Goal: Task Accomplishment & Management: Use online tool/utility

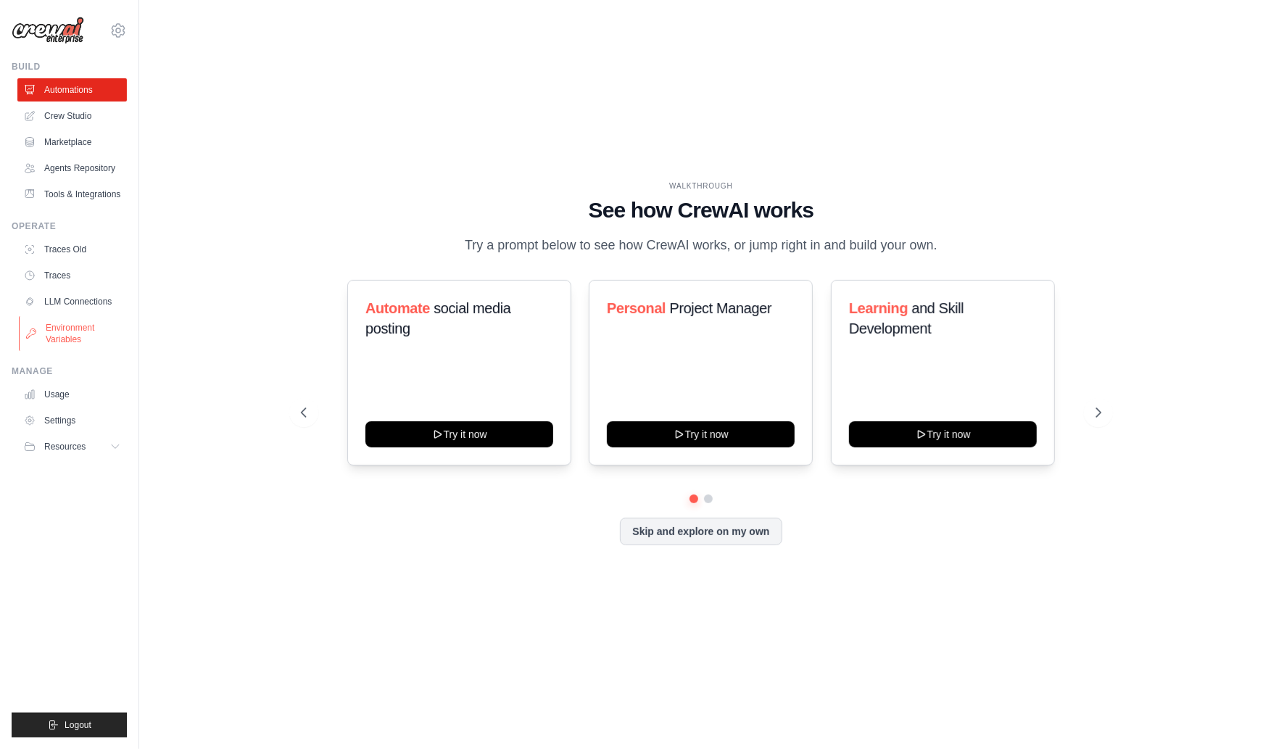
click at [63, 331] on link "Environment Variables" at bounding box center [73, 333] width 109 height 35
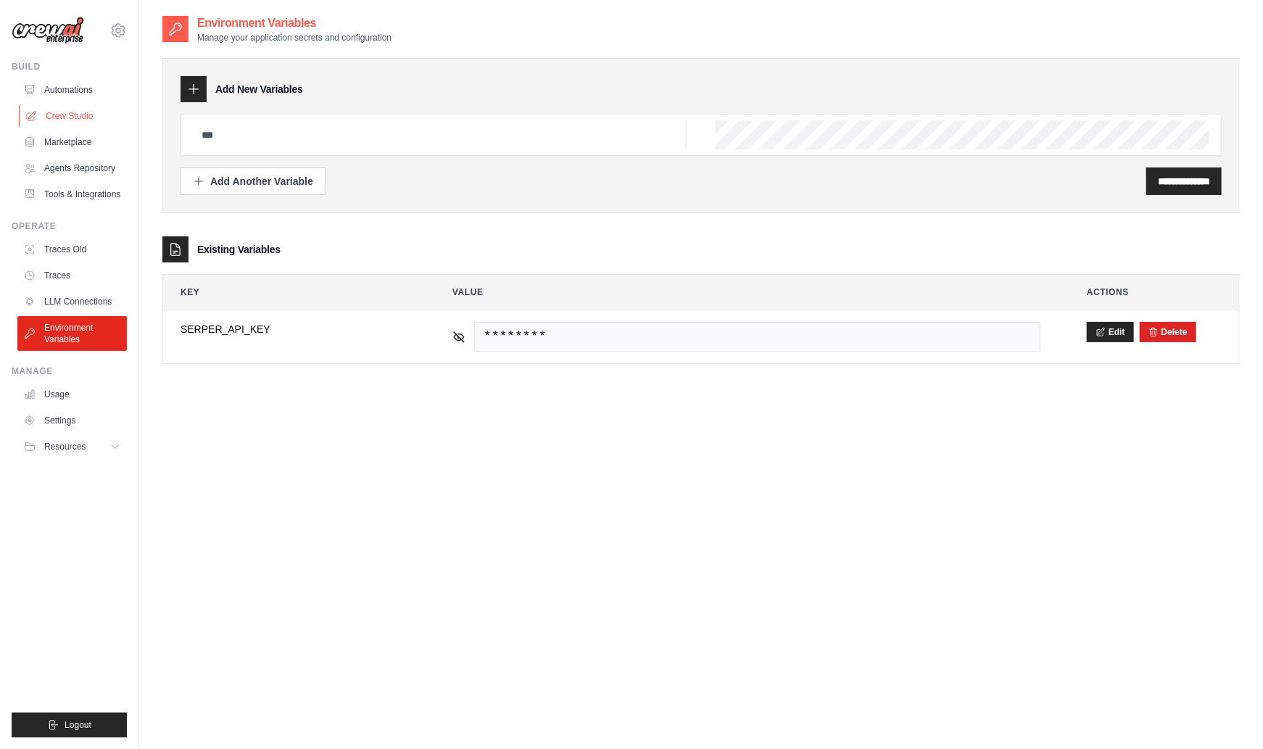
click at [80, 113] on link "Crew Studio" at bounding box center [73, 115] width 109 height 23
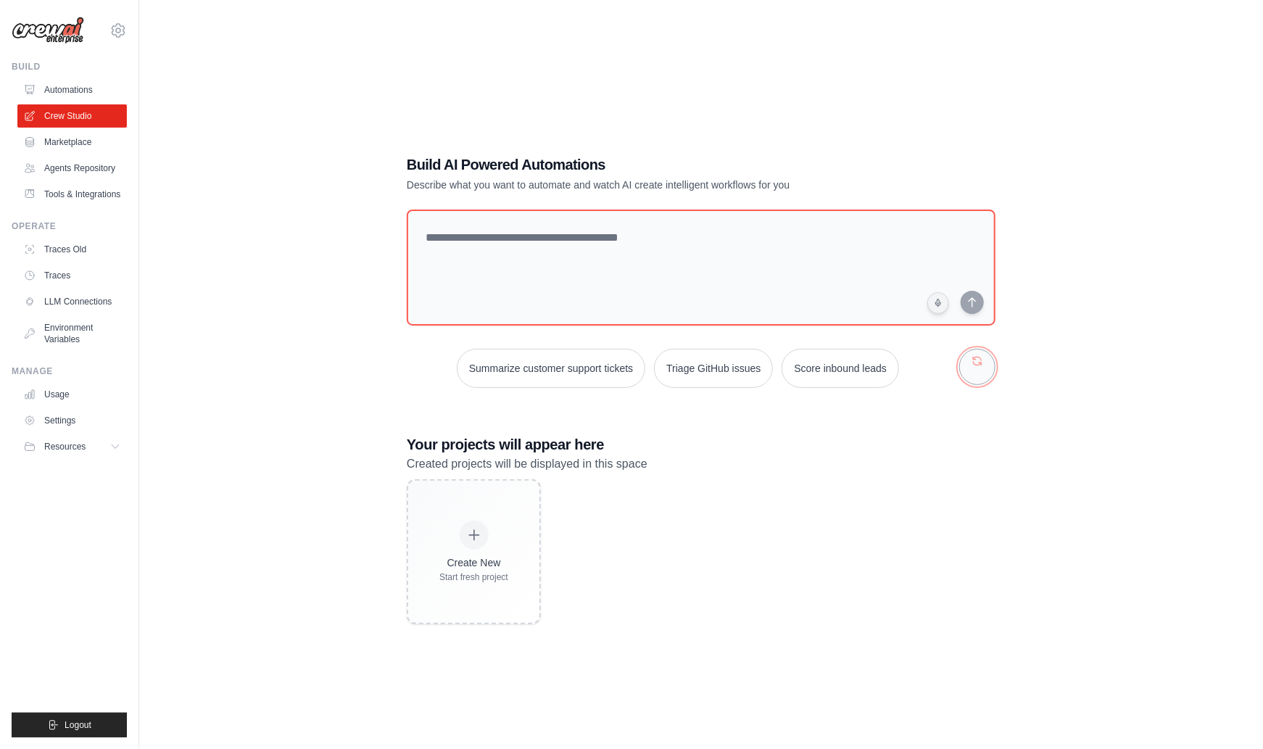
click at [979, 368] on button "button" at bounding box center [977, 367] width 36 height 36
click at [980, 368] on button "button" at bounding box center [977, 367] width 36 height 36
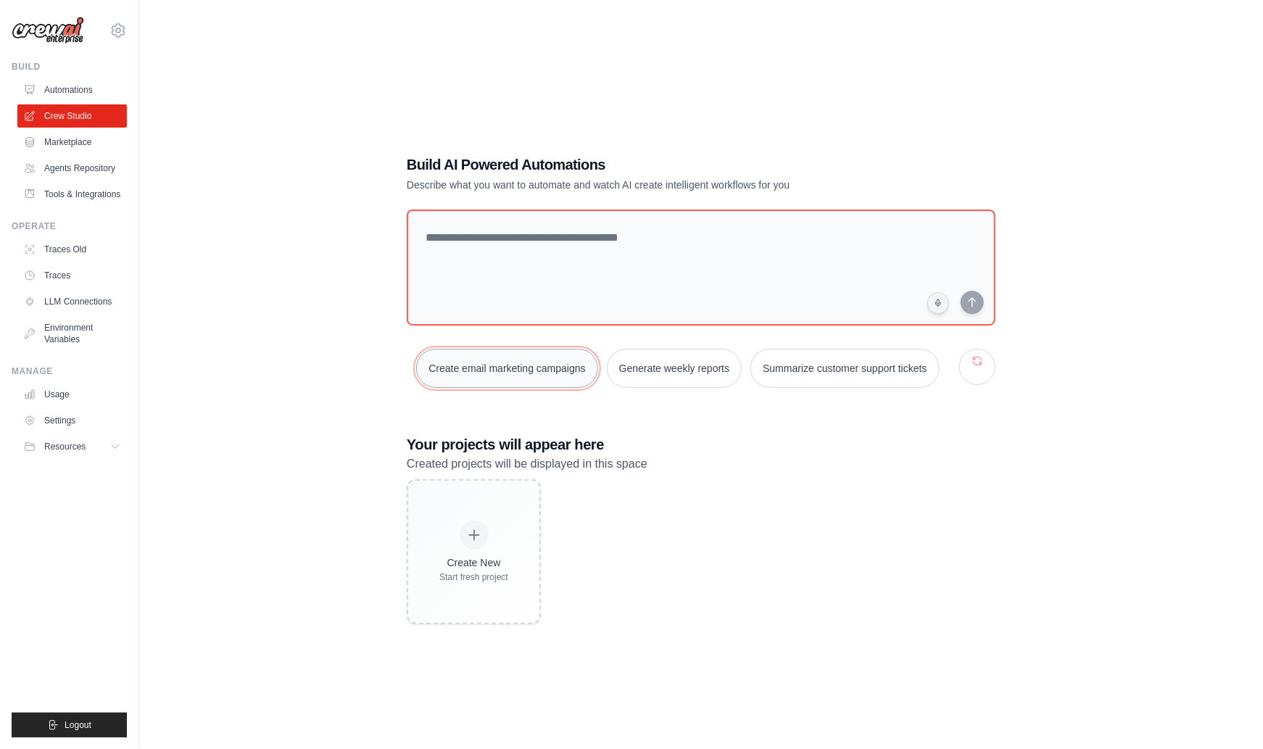
click at [534, 369] on button "Create email marketing campaigns" at bounding box center [506, 368] width 181 height 39
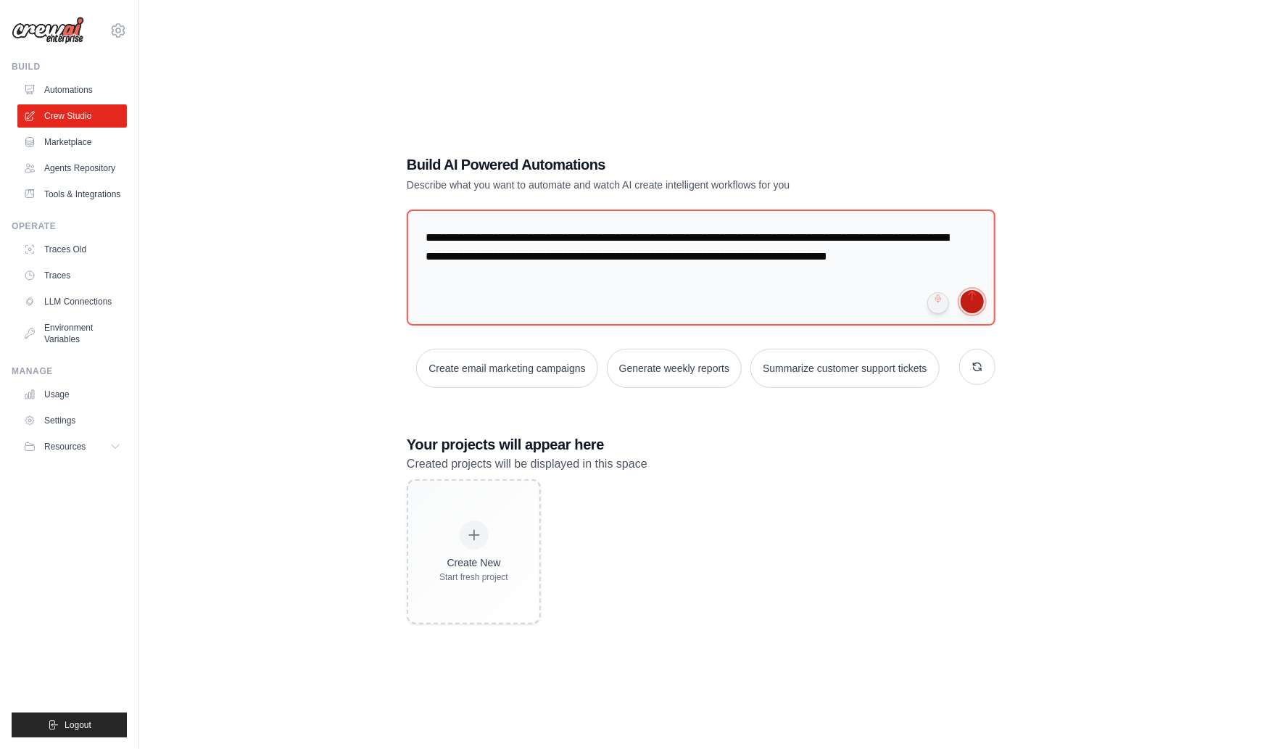
click at [976, 305] on button "submit" at bounding box center [971, 301] width 23 height 23
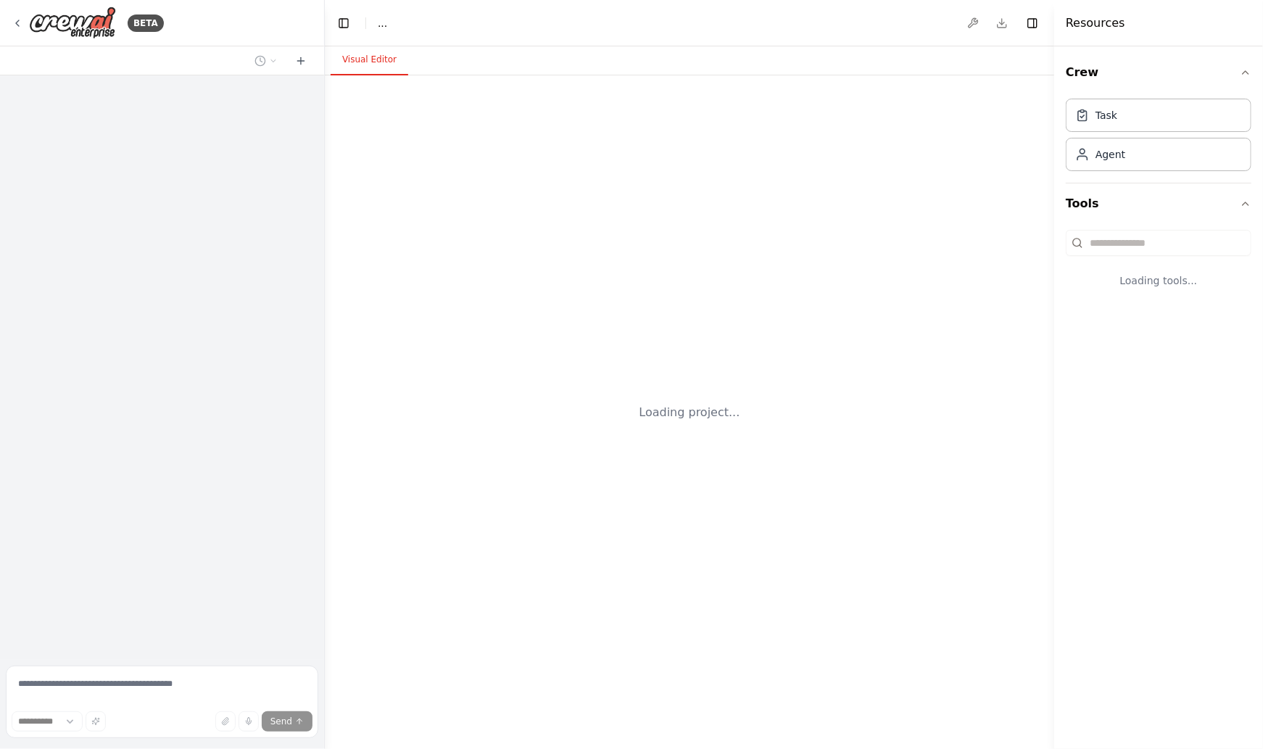
select select "****"
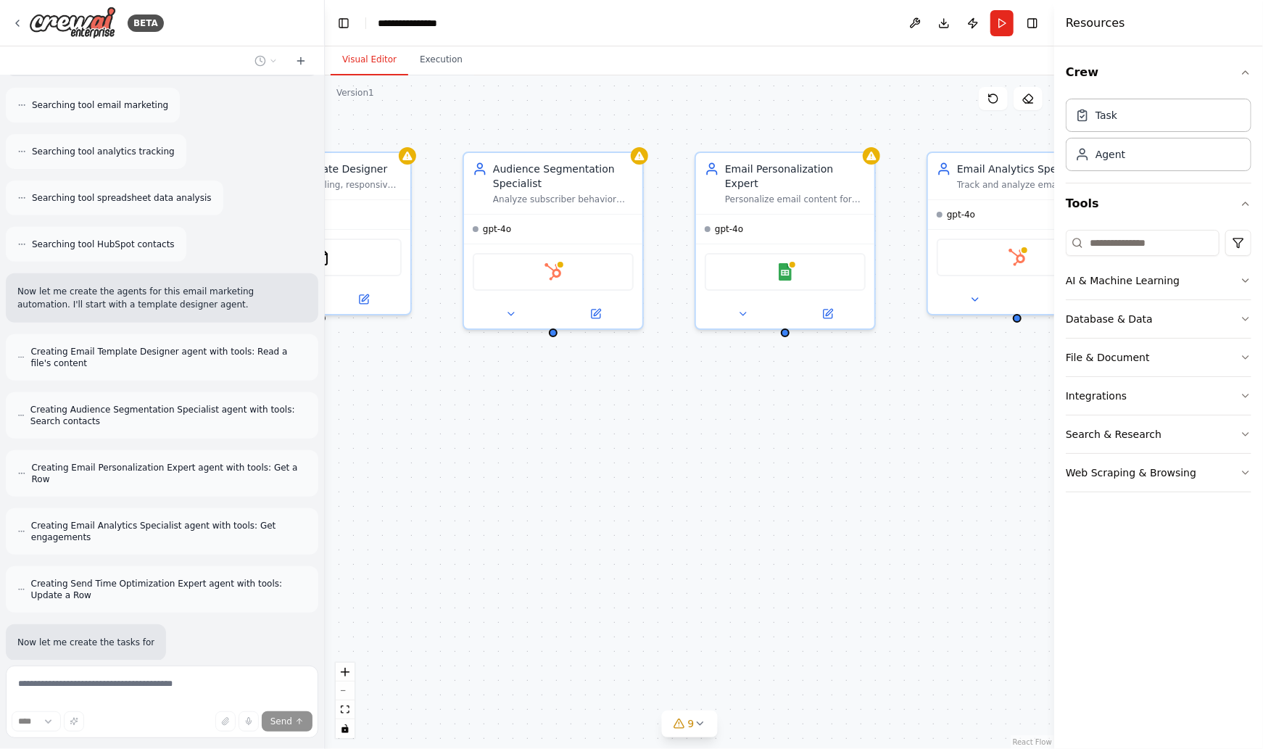
scroll to position [383, 0]
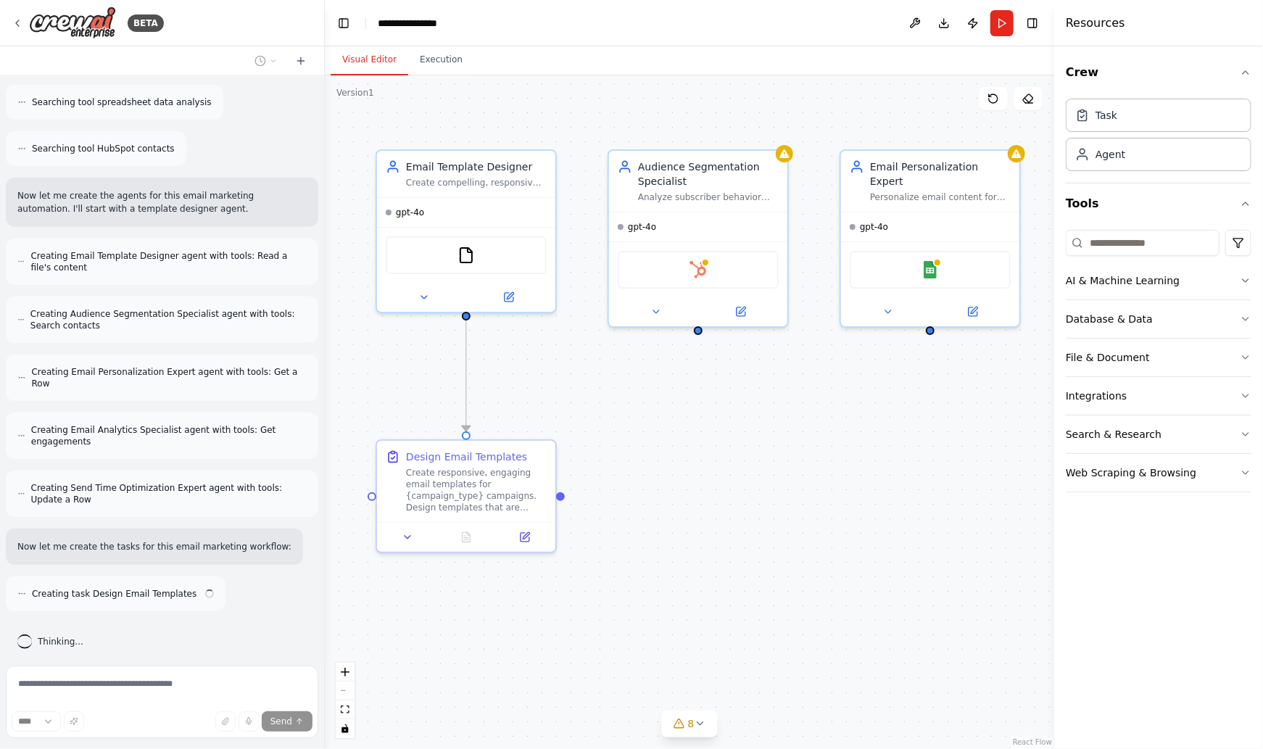
drag, startPoint x: 731, startPoint y: 423, endPoint x: 718, endPoint y: 424, distance: 13.1
click at [718, 424] on div ".deletable-edge-delete-btn { width: 20px; height: 20px; border: 0px solid #ffff…" at bounding box center [689, 411] width 729 height 673
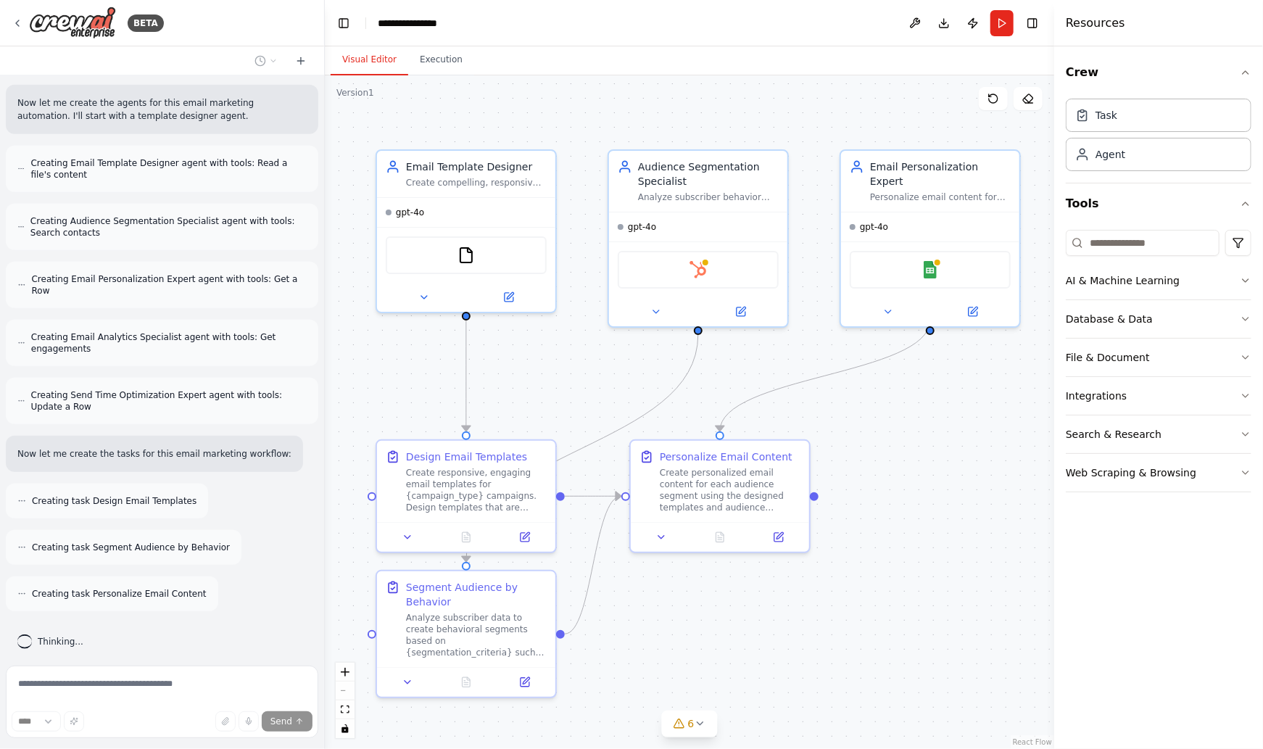
scroll to position [523, 0]
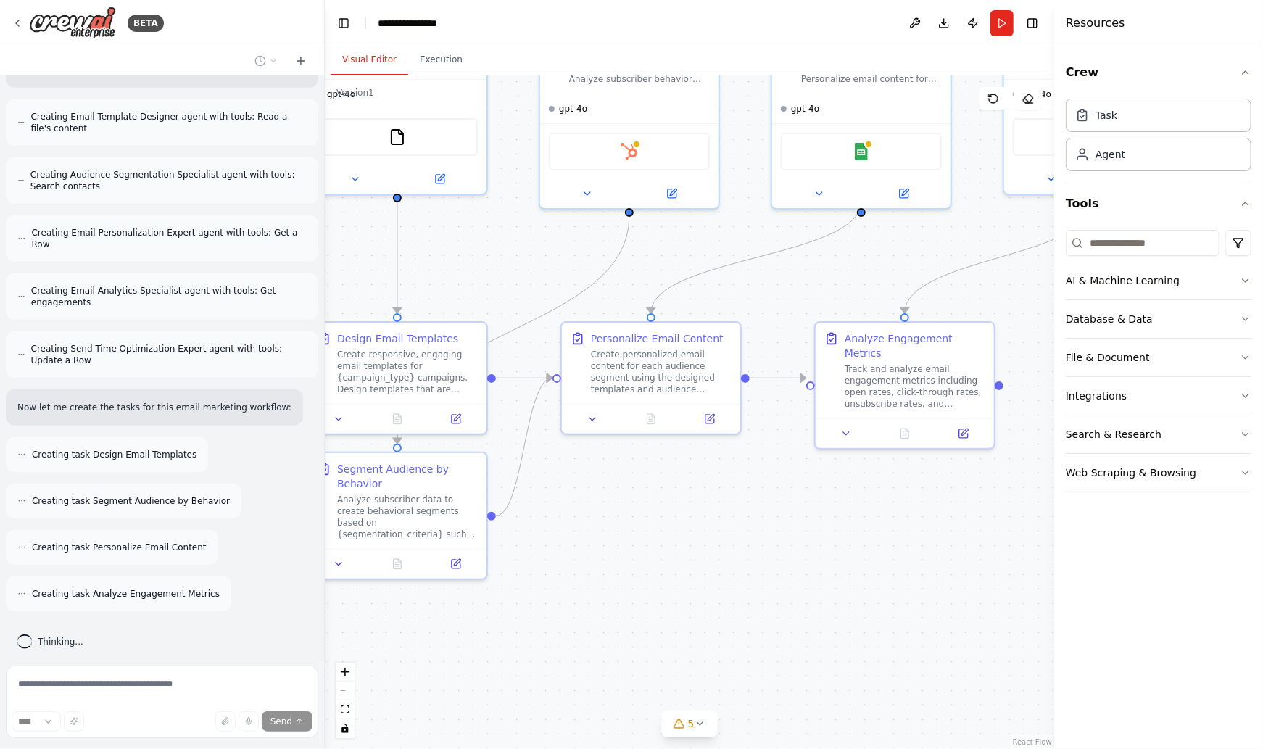
drag, startPoint x: 1002, startPoint y: 404, endPoint x: 933, endPoint y: 286, distance: 136.8
click at [933, 286] on div ".deletable-edge-delete-btn { width: 20px; height: 20px; border: 0px solid #ffff…" at bounding box center [689, 411] width 729 height 673
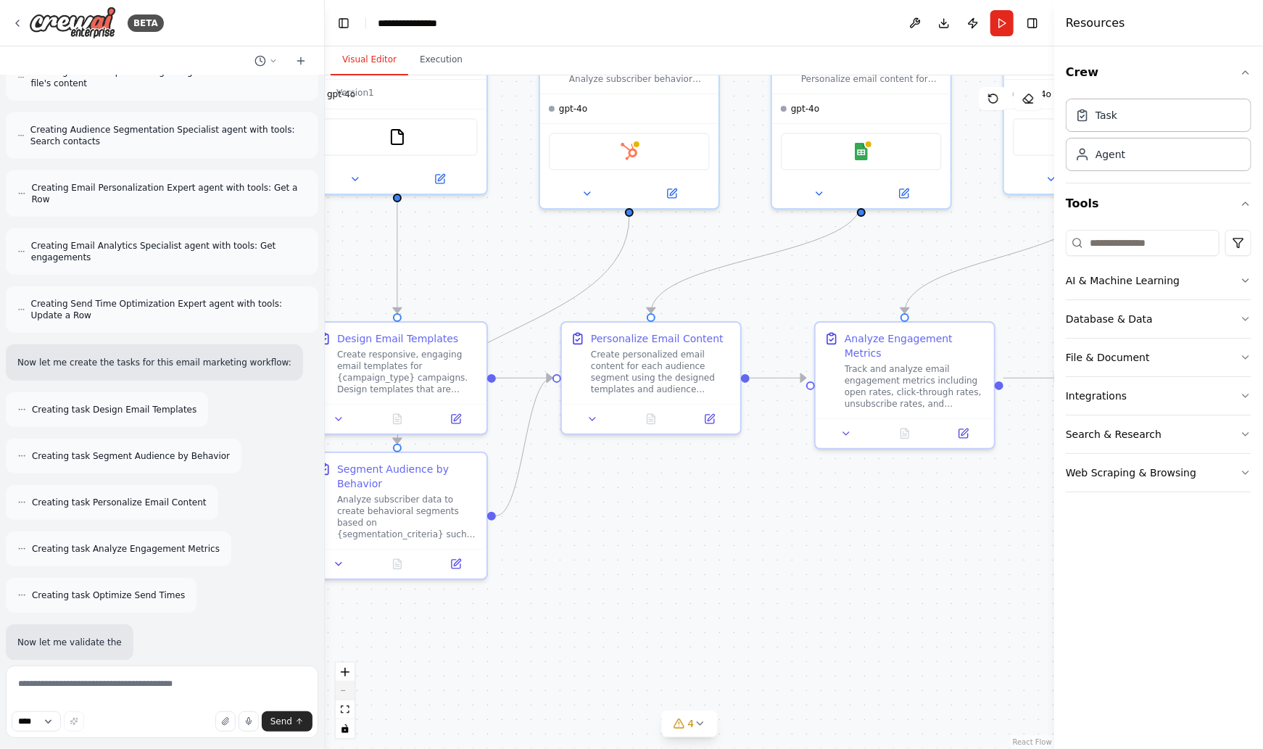
scroll to position [676, 0]
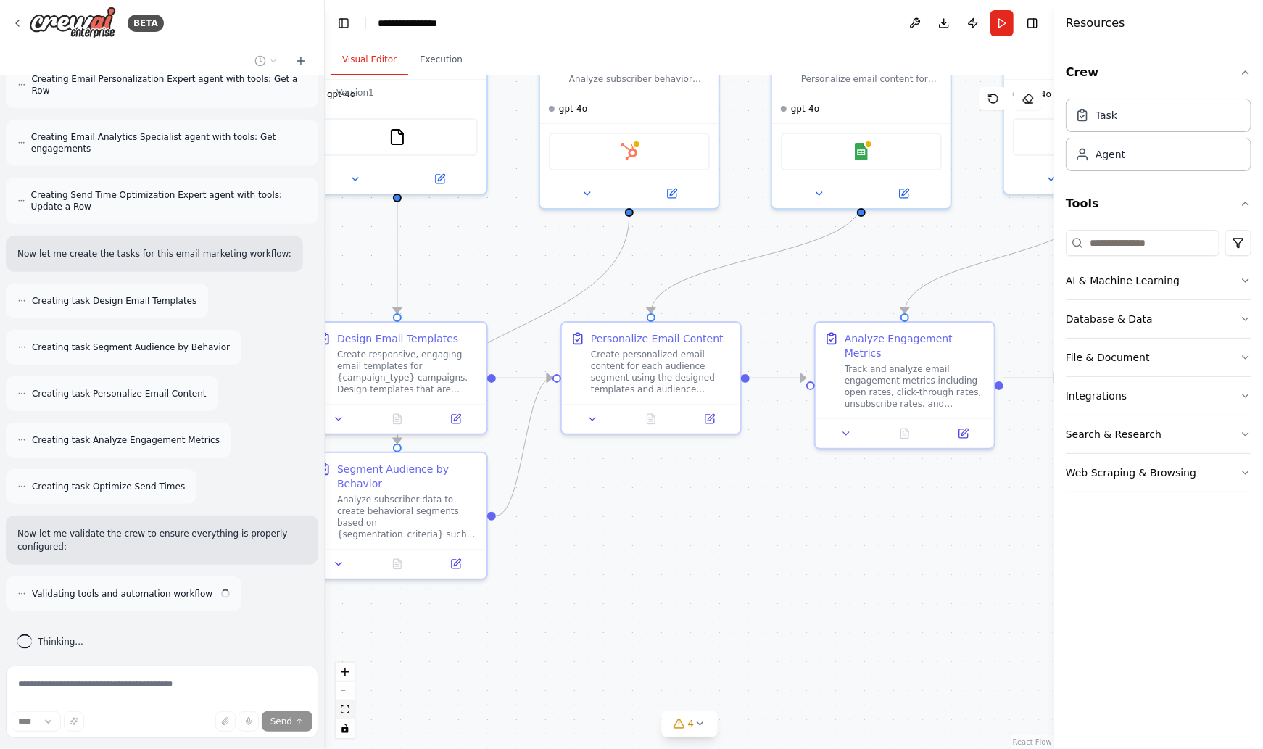
click at [346, 710] on icon "fit view" at bounding box center [345, 709] width 9 height 8
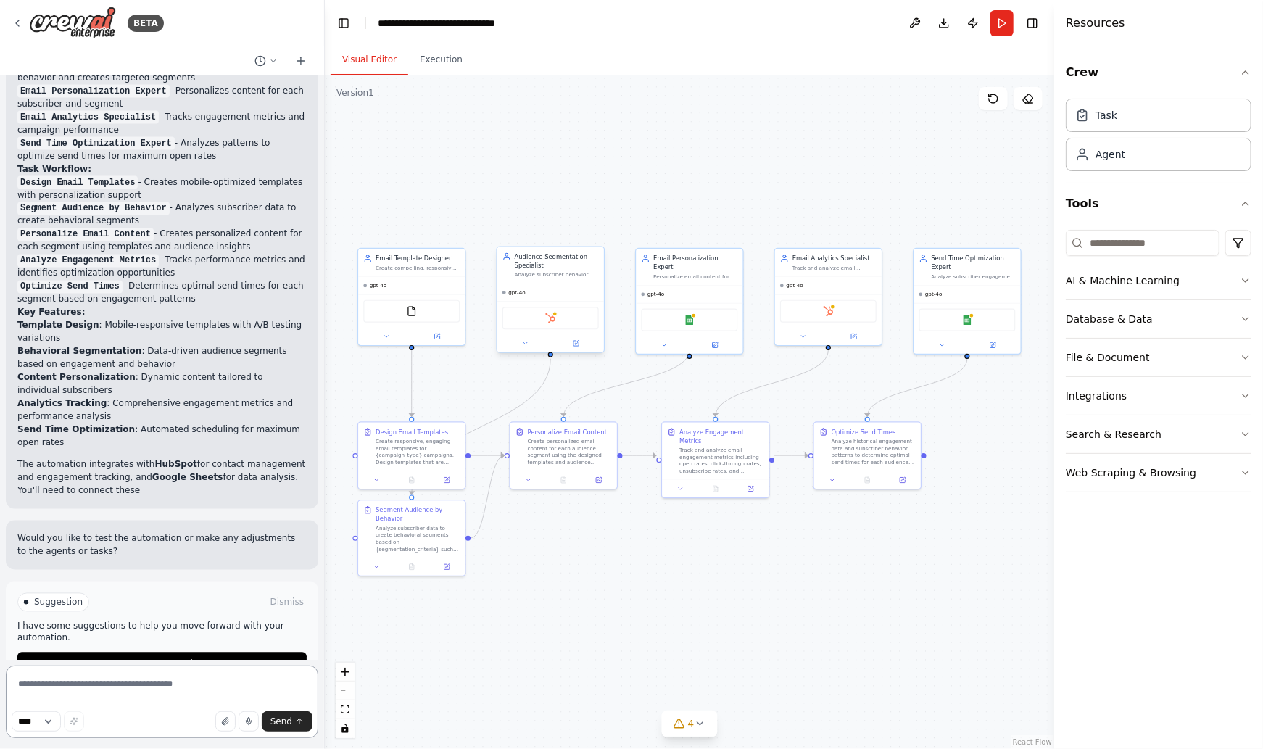
scroll to position [1469, 0]
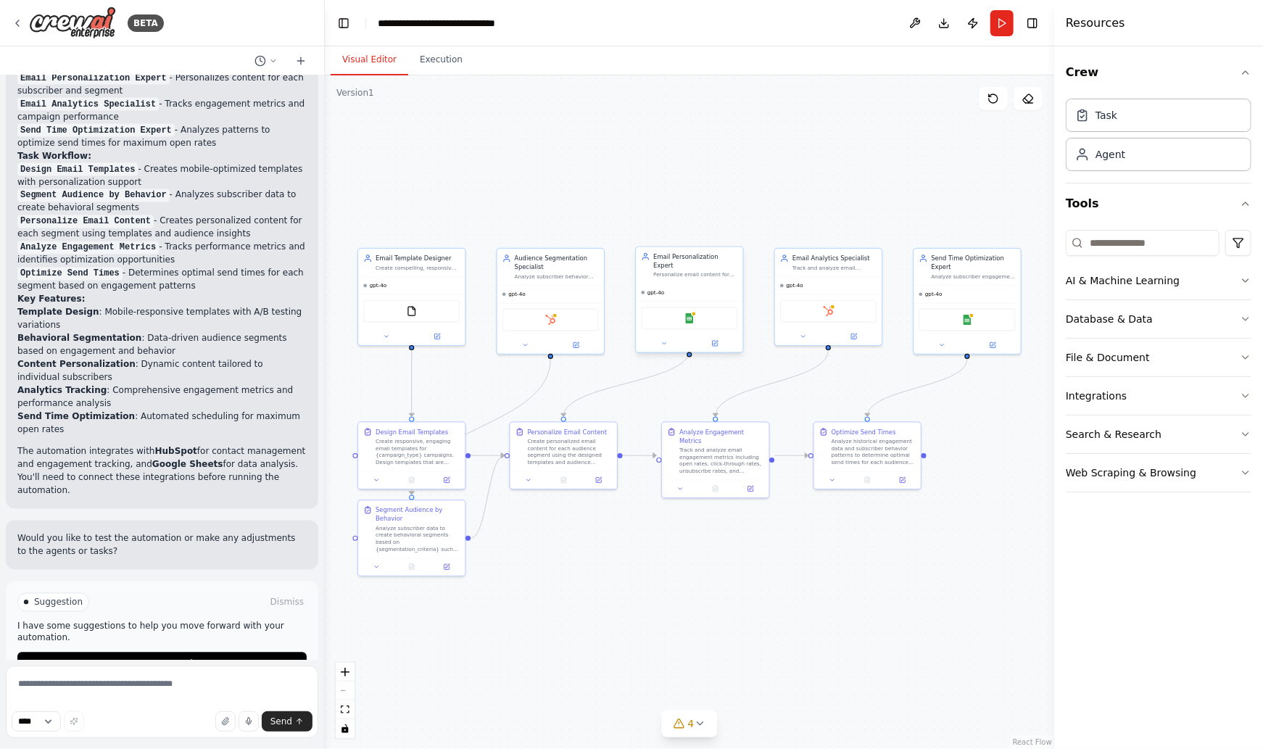
click at [684, 316] on div "Google Sheets" at bounding box center [689, 318] width 96 height 22
click at [697, 316] on div "Google Sheets" at bounding box center [689, 318] width 96 height 22
click at [715, 341] on icon at bounding box center [715, 343] width 4 height 4
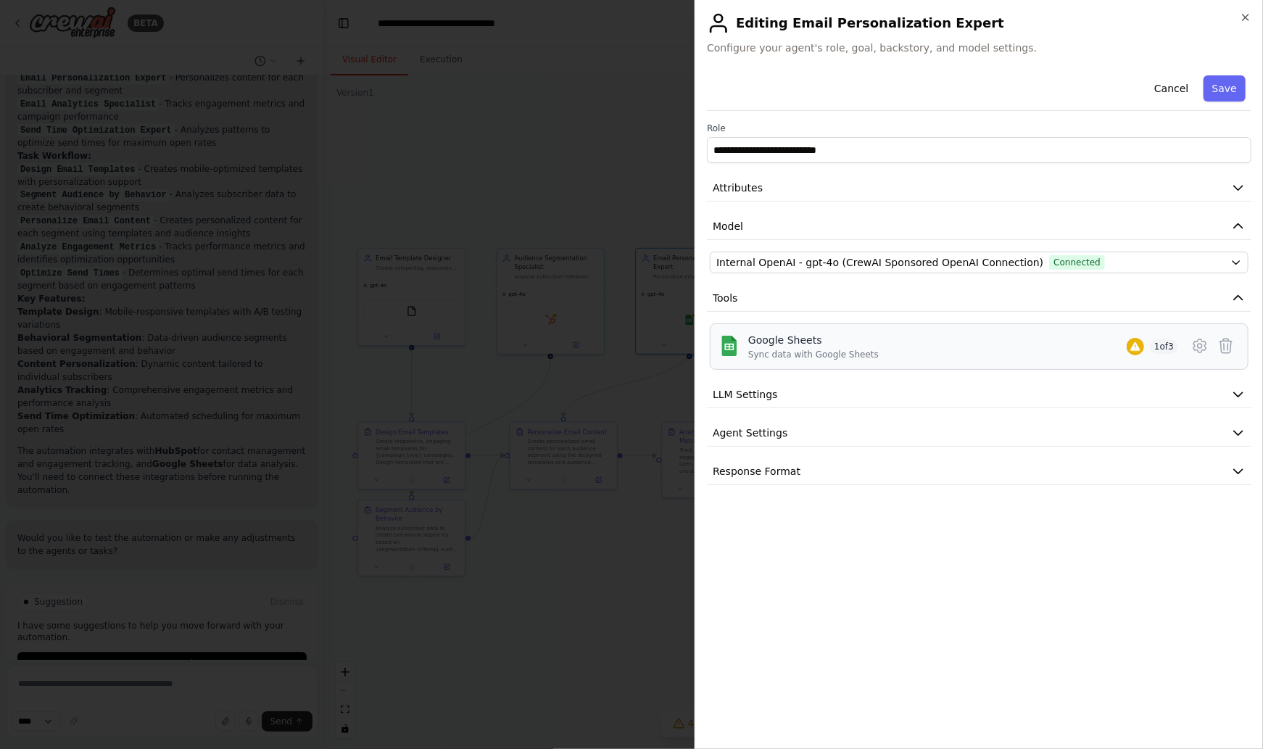
click at [844, 346] on div "Google Sheets Sync data with Google Sheets" at bounding box center [813, 347] width 130 height 28
click at [845, 346] on div "Google Sheets Sync data with Google Sheets" at bounding box center [813, 347] width 130 height 28
click at [1203, 347] on icon at bounding box center [1199, 345] width 17 height 17
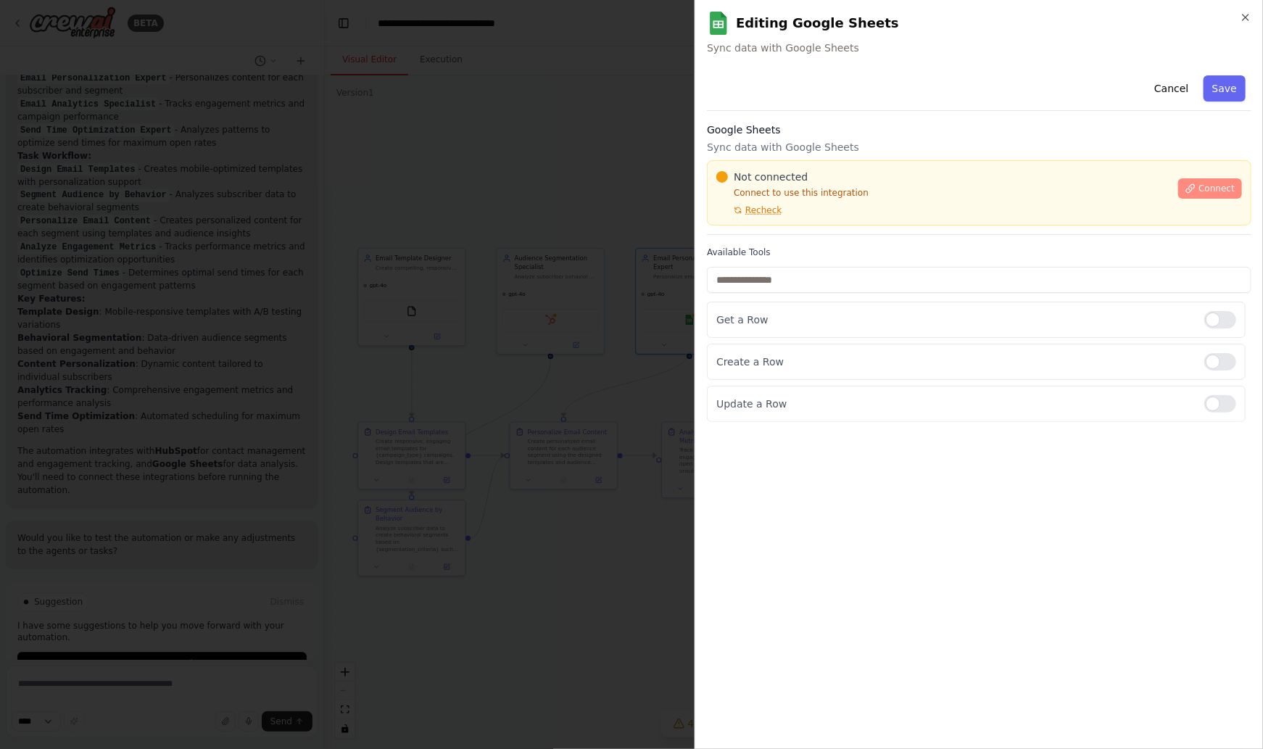
click at [1188, 185] on icon at bounding box center [1190, 188] width 10 height 10
click at [1224, 101] on div "Cancel Save" at bounding box center [979, 90] width 544 height 41
click at [1224, 94] on button "Save" at bounding box center [1224, 88] width 42 height 26
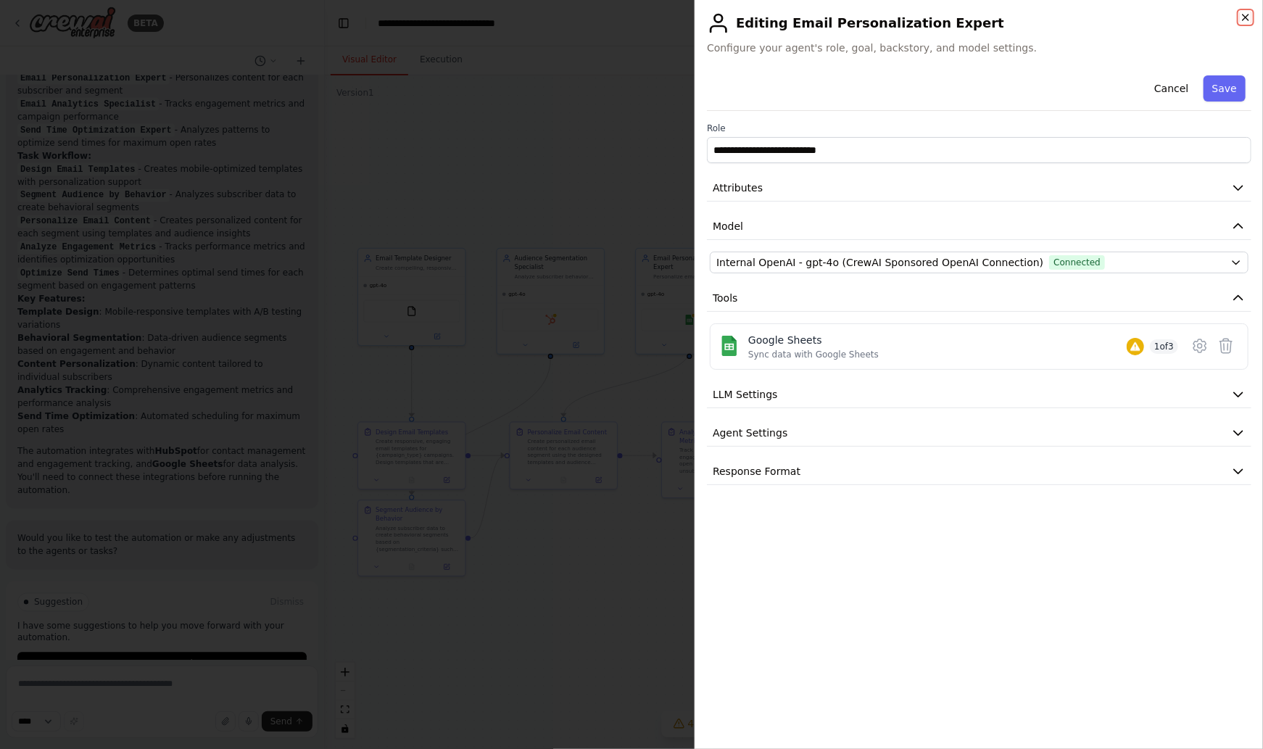
click at [1246, 21] on icon "button" at bounding box center [1245, 18] width 12 height 12
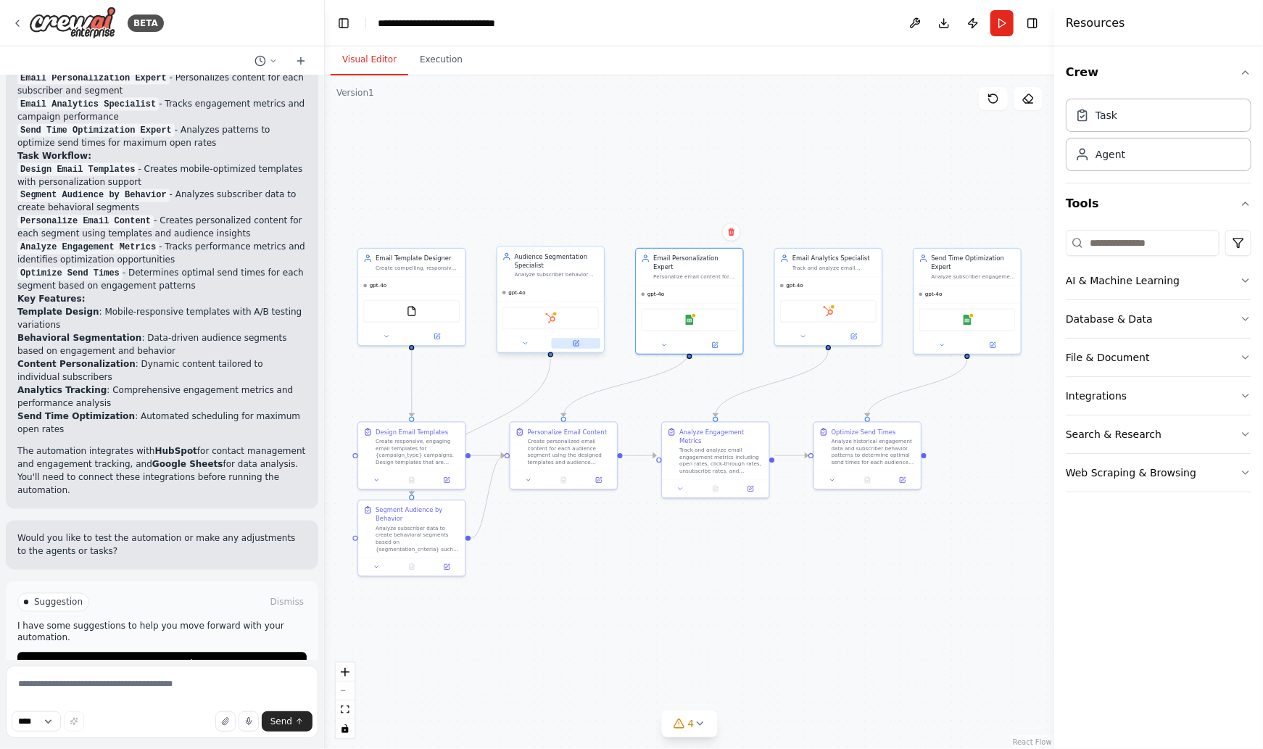
click at [578, 344] on icon at bounding box center [575, 343] width 5 height 5
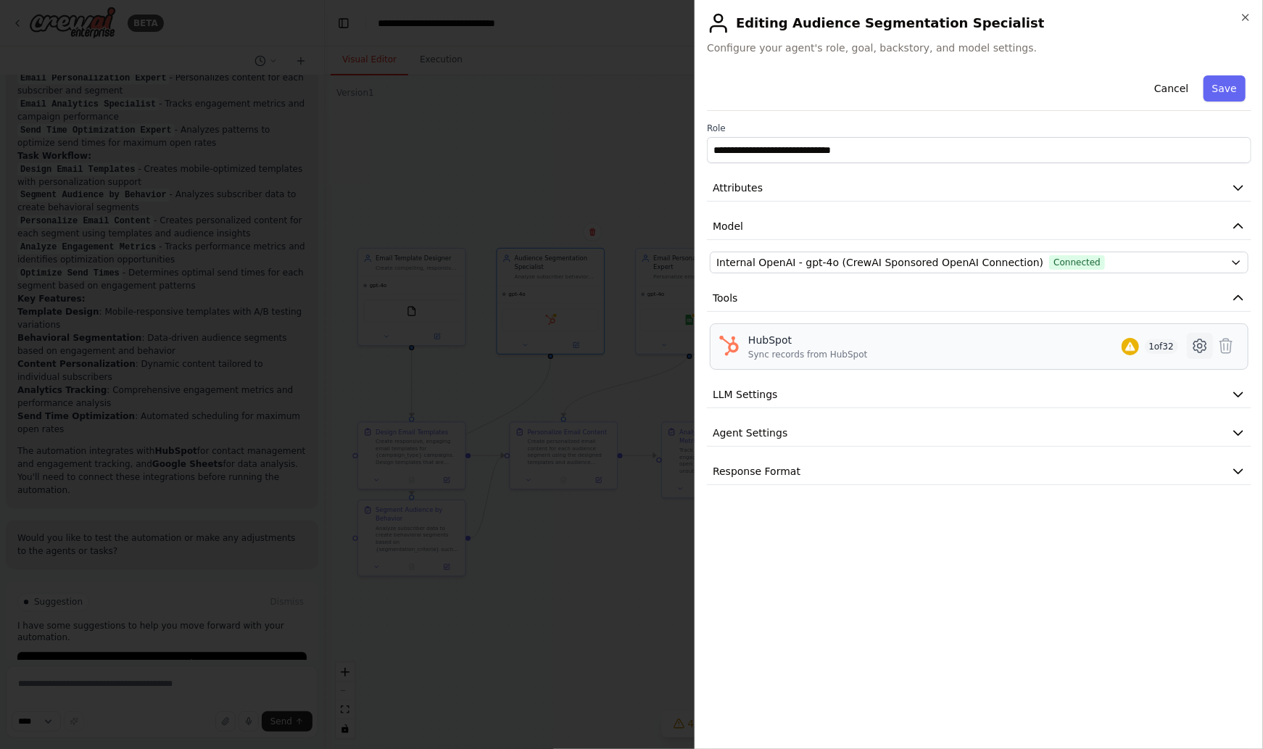
click at [1200, 346] on icon at bounding box center [1199, 345] width 17 height 17
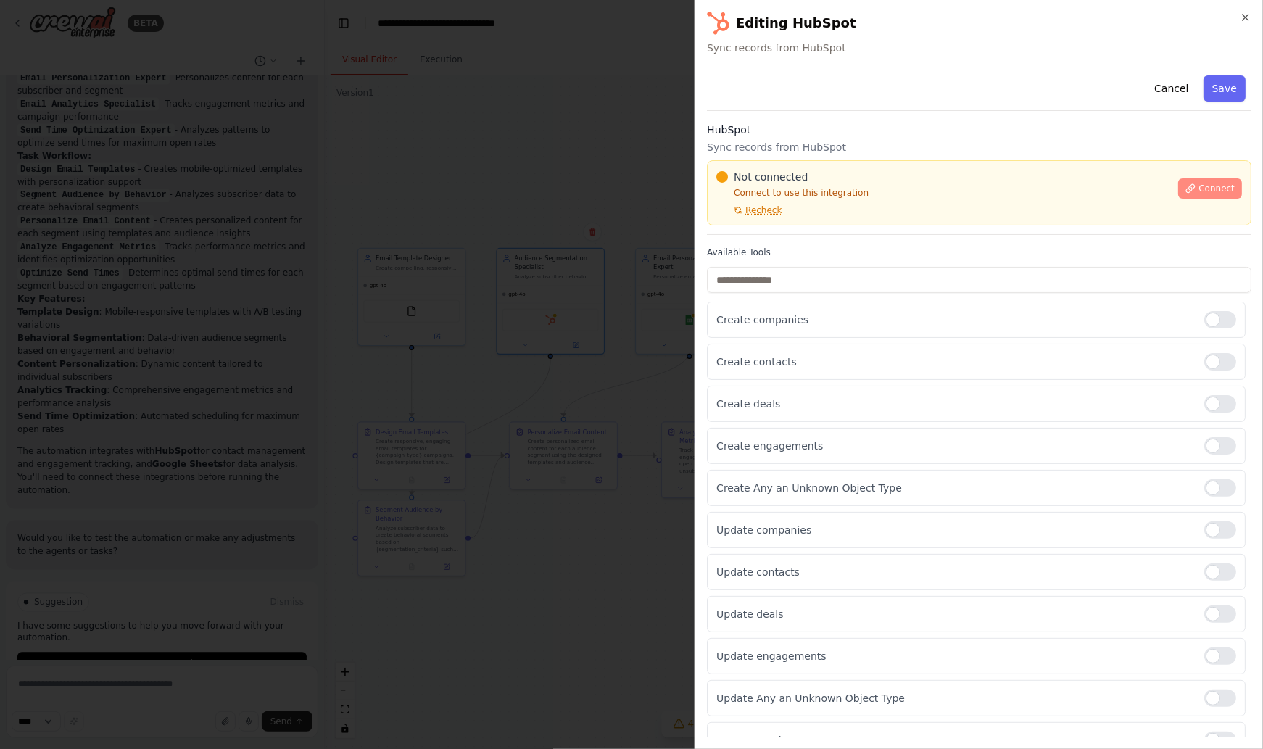
click at [1195, 186] on icon at bounding box center [1191, 188] width 8 height 8
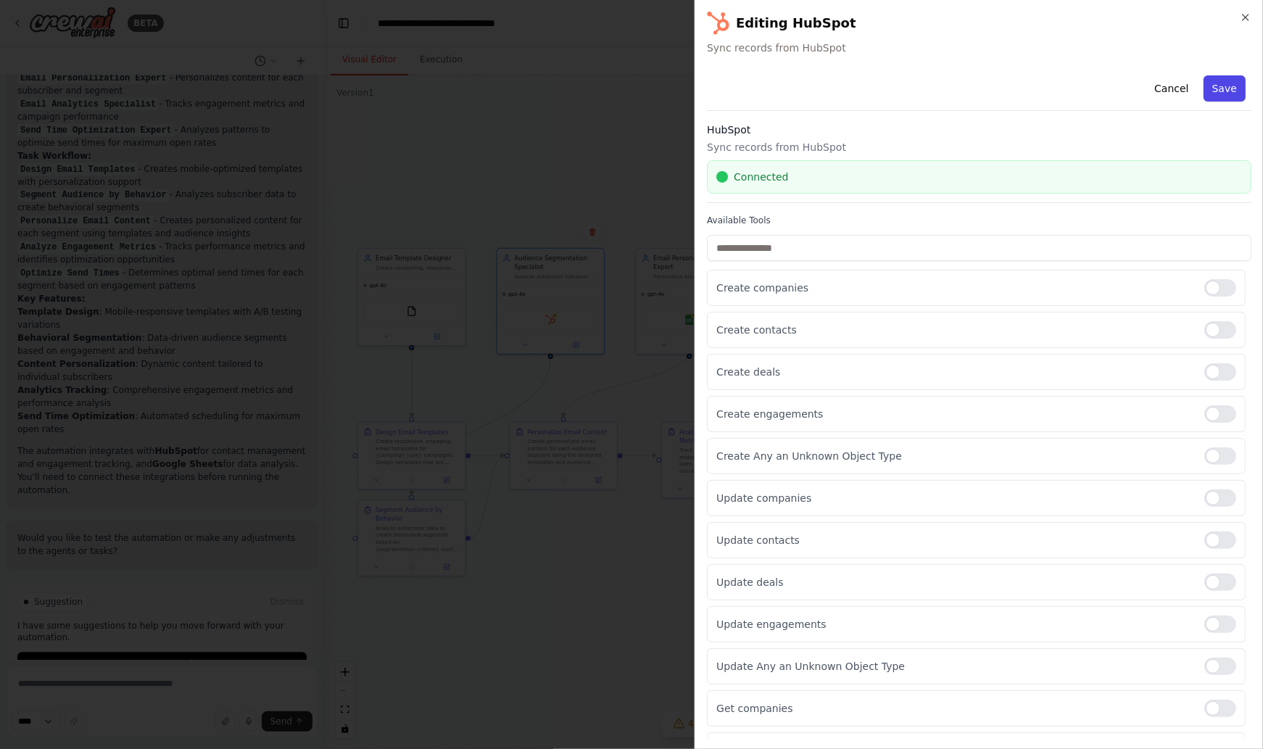
click at [1233, 84] on button "Save" at bounding box center [1224, 88] width 42 height 26
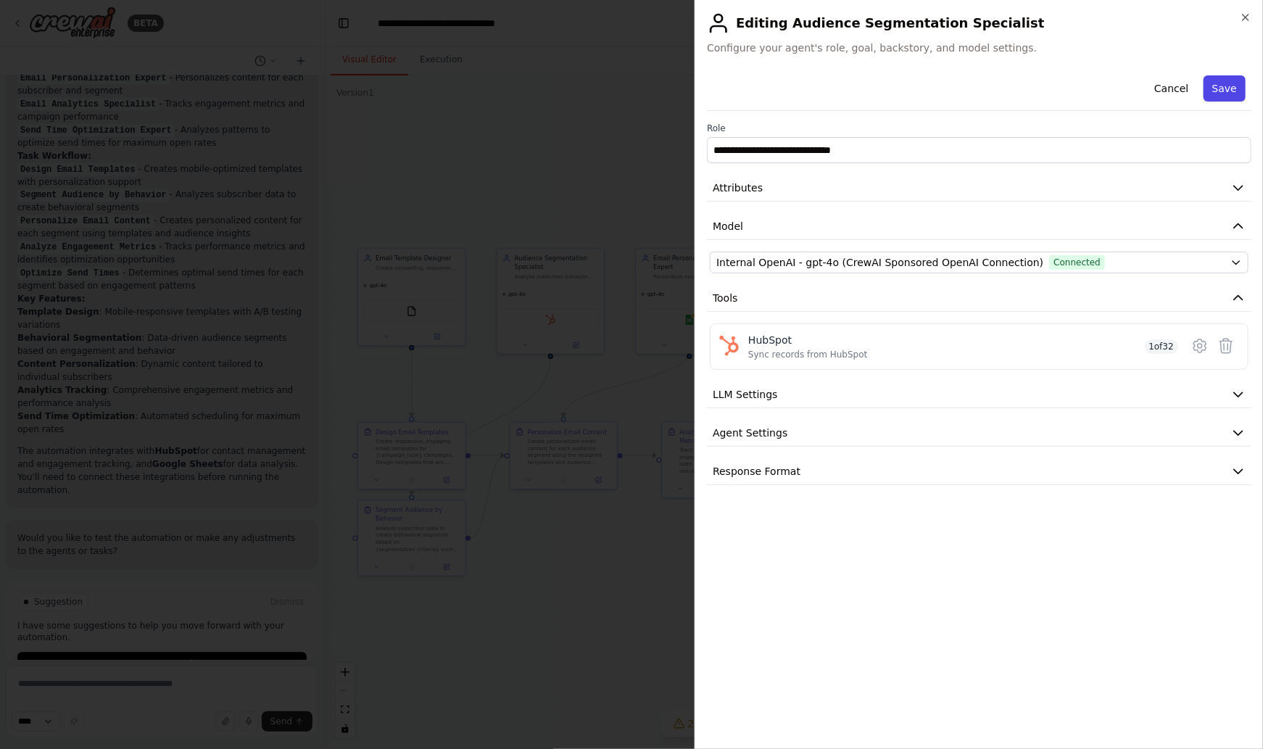
click at [1234, 89] on button "Save" at bounding box center [1224, 88] width 42 height 26
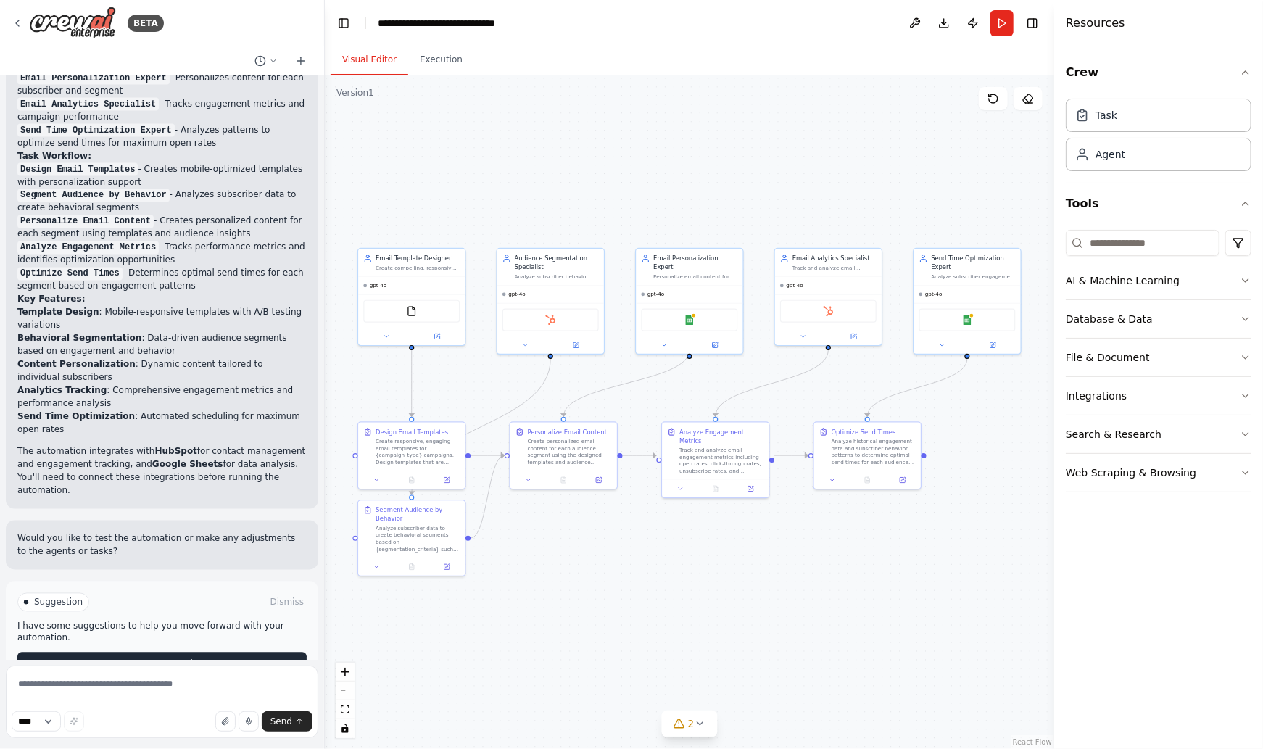
click at [212, 652] on button "Run Automation" at bounding box center [161, 663] width 289 height 23
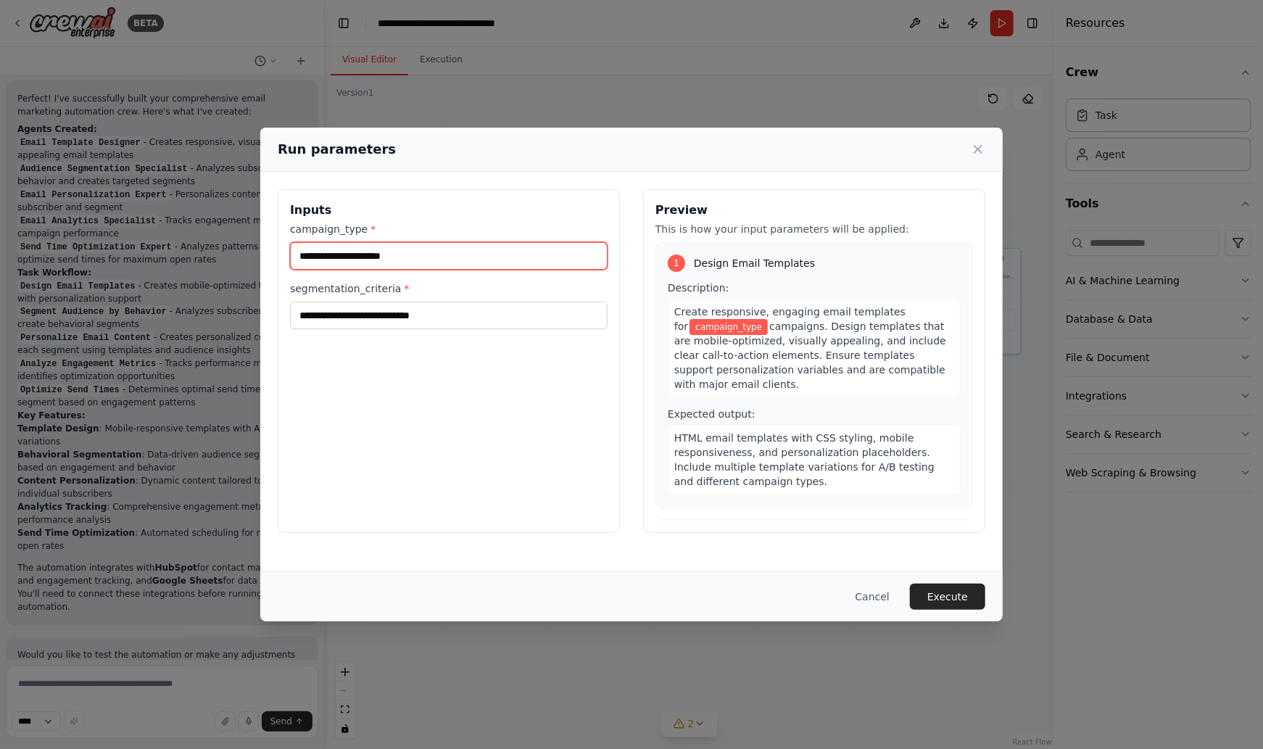
click at [351, 249] on input "campaign_type *" at bounding box center [448, 256] width 317 height 28
type input "**********"
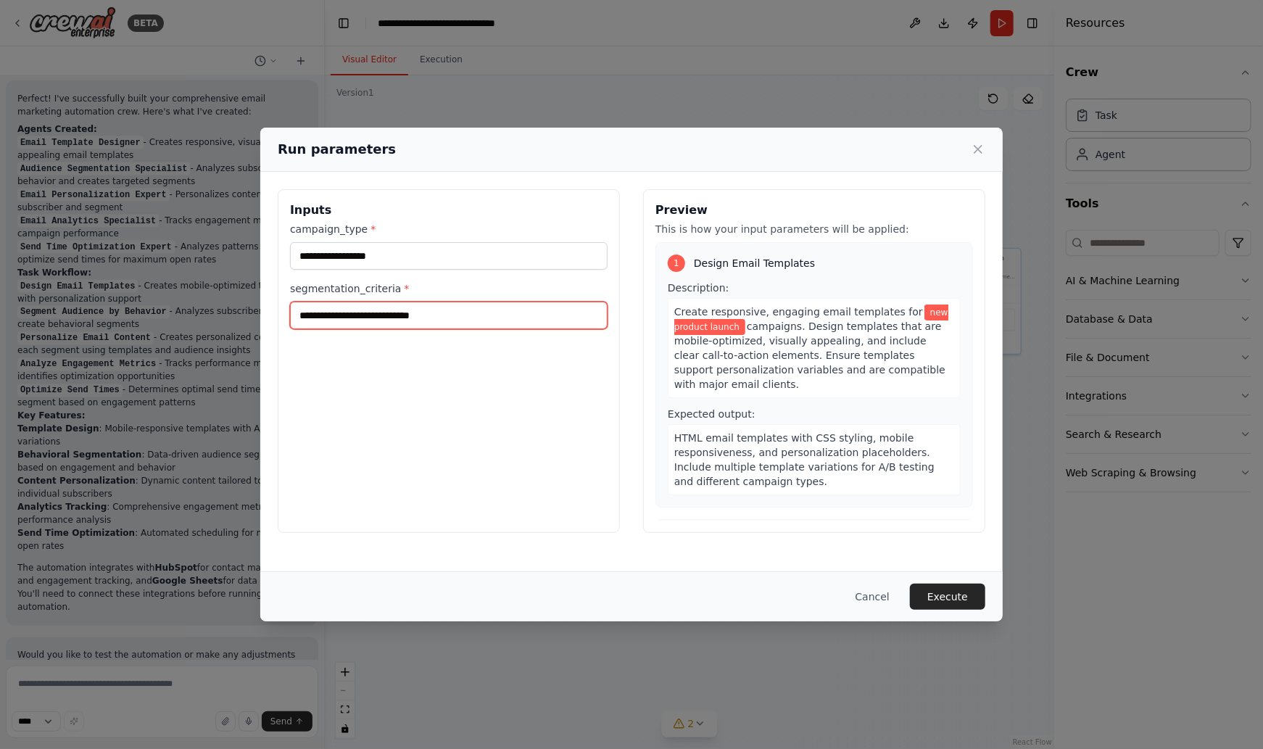
click at [338, 318] on input "segmentation_criteria *" at bounding box center [448, 316] width 317 height 28
click at [346, 312] on input "segmentation_criteria *" at bounding box center [448, 316] width 317 height 28
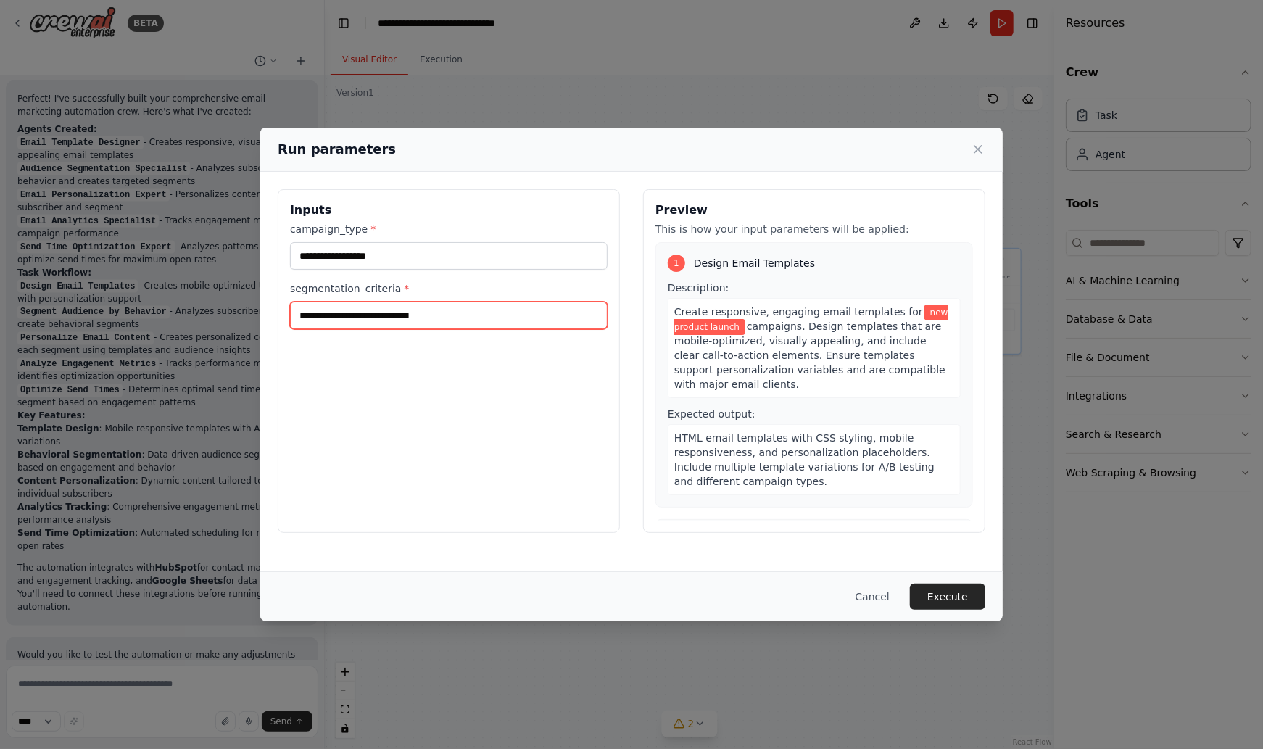
click at [346, 312] on input "segmentation_criteria *" at bounding box center [448, 316] width 317 height 28
type input "*"
type input "**********"
click at [958, 593] on button "Execute" at bounding box center [947, 596] width 75 height 26
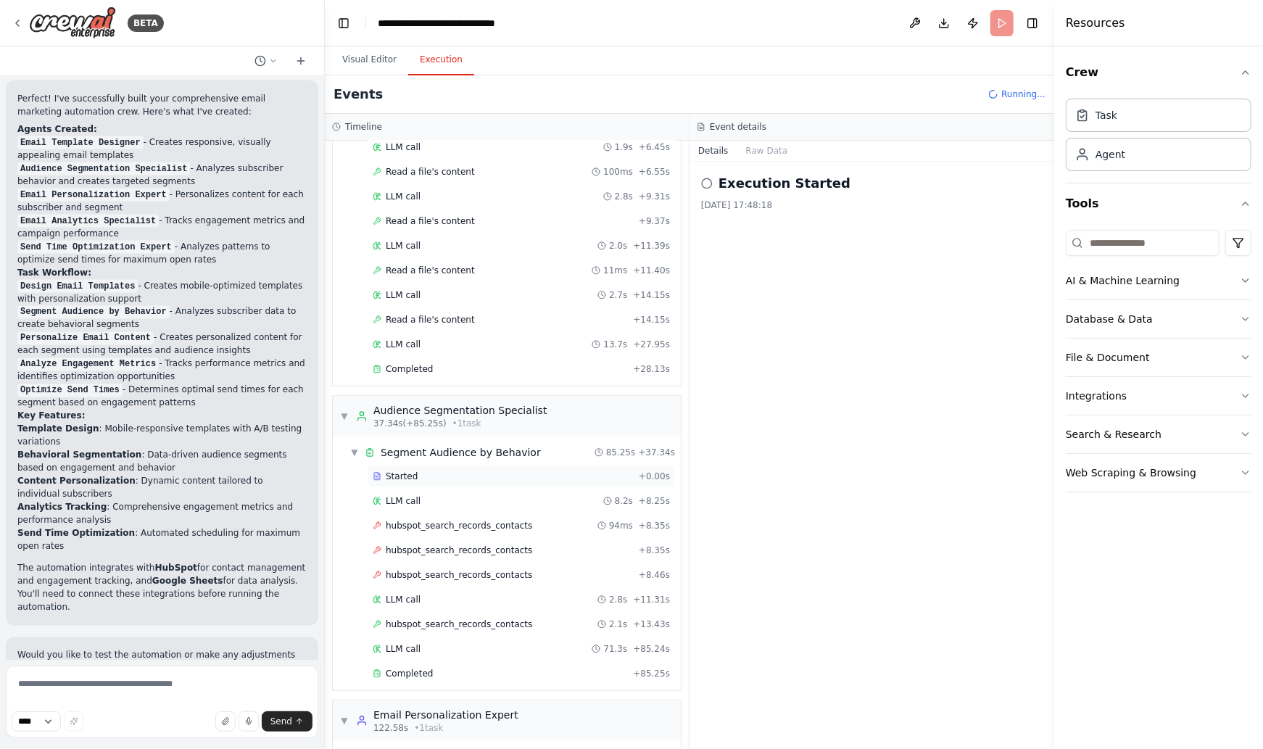
scroll to position [335, 0]
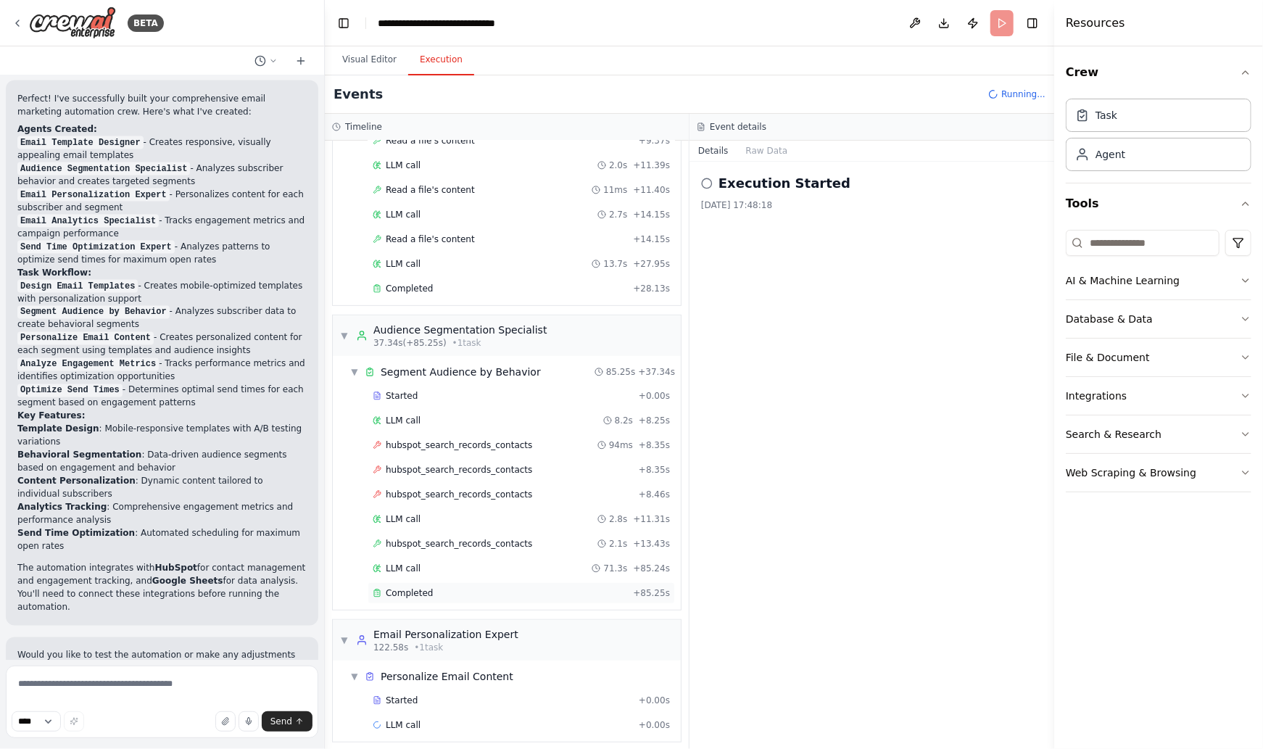
click at [428, 587] on span "Completed" at bounding box center [409, 593] width 47 height 12
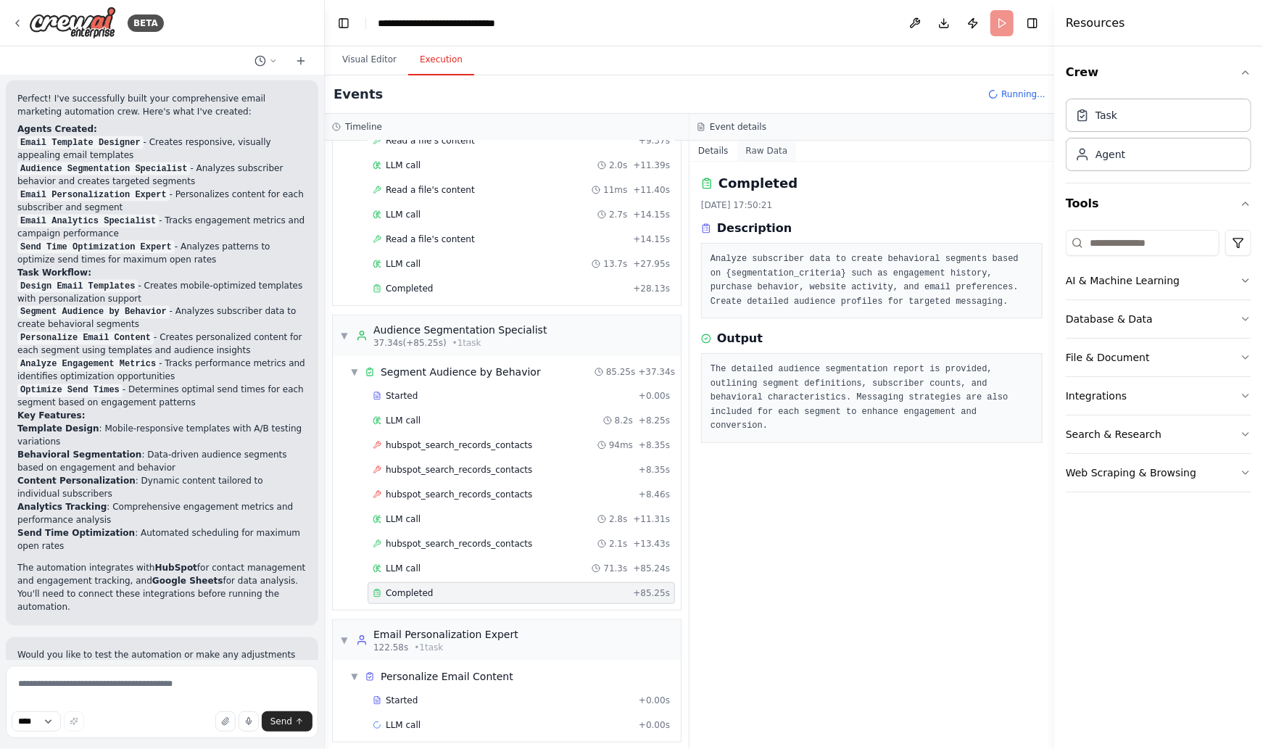
click at [771, 147] on button "Raw Data" at bounding box center [766, 151] width 59 height 20
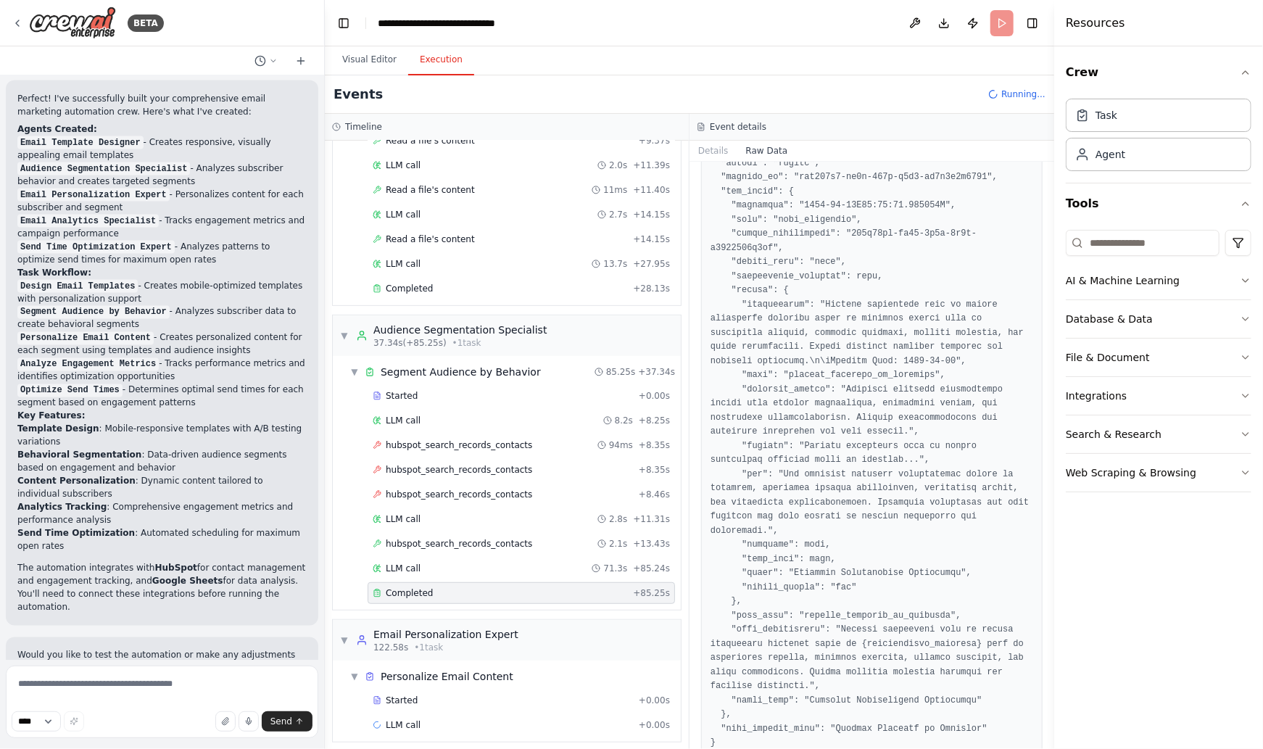
scroll to position [628, 0]
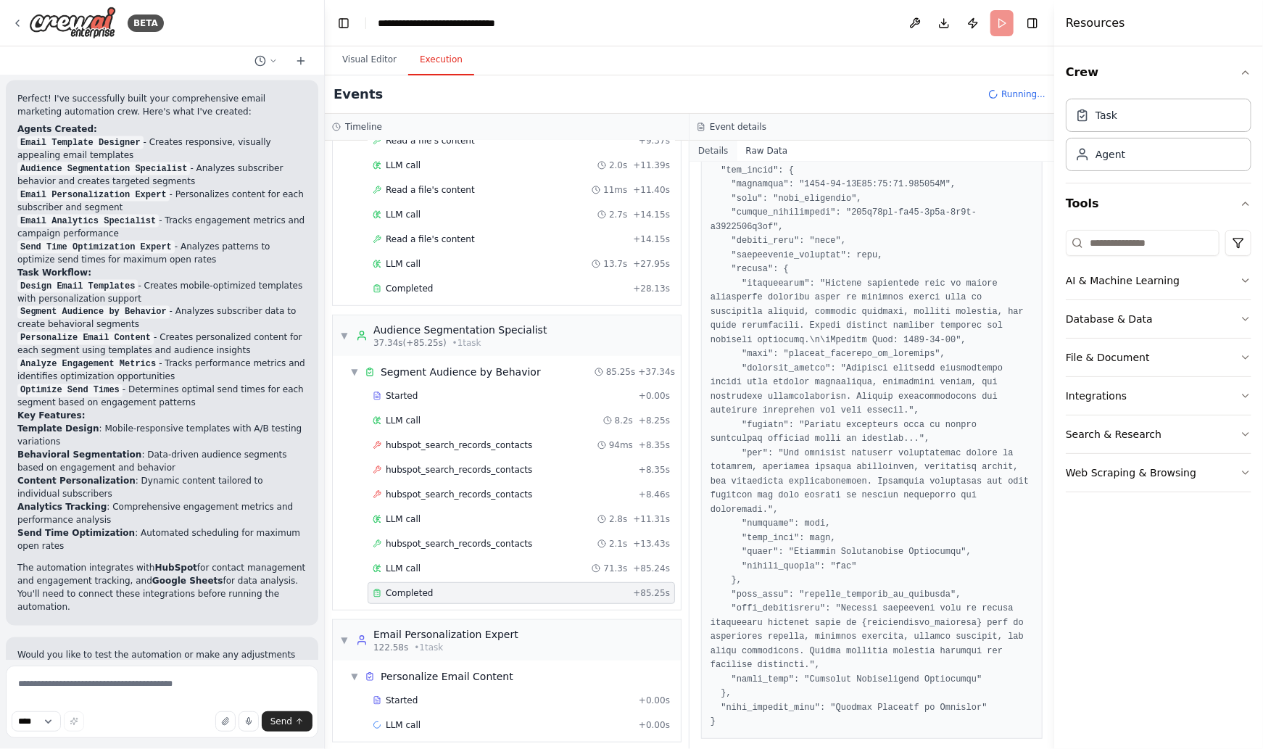
click at [709, 154] on button "Details" at bounding box center [713, 151] width 48 height 20
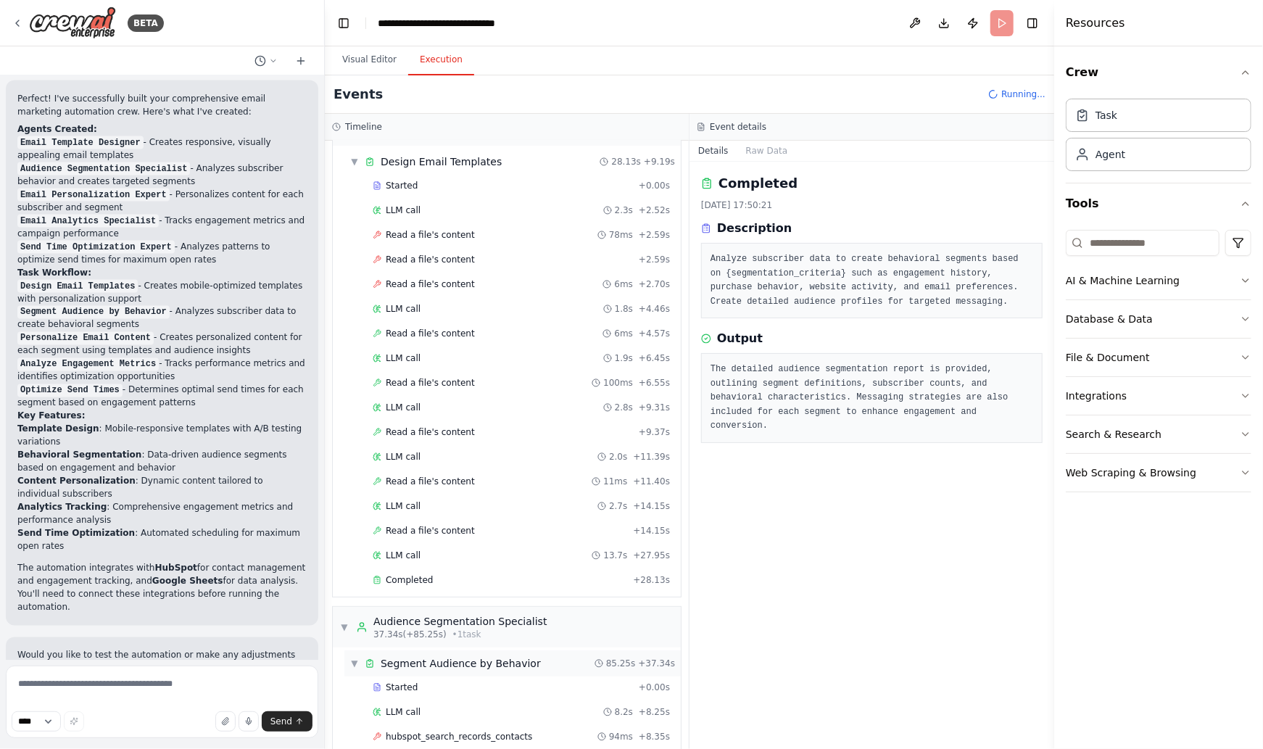
scroll to position [0, 0]
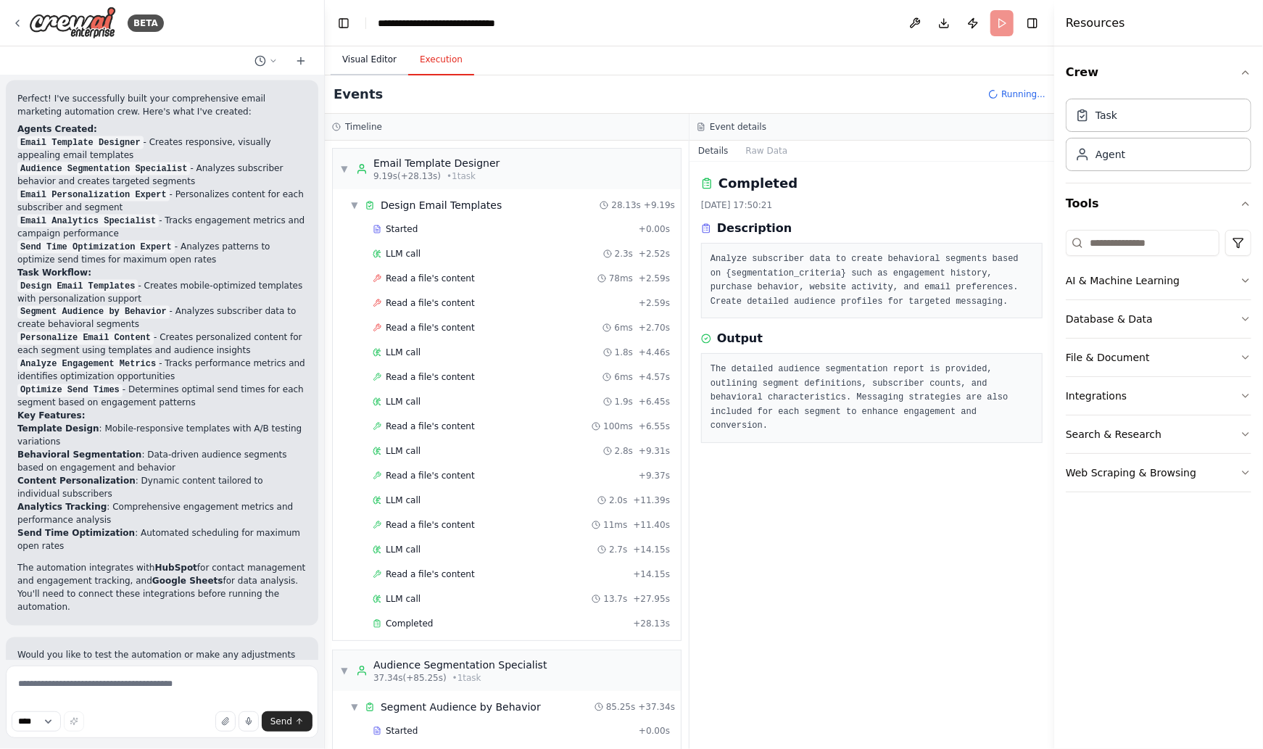
click at [371, 56] on button "Visual Editor" at bounding box center [370, 60] width 78 height 30
click at [433, 62] on button "Execution" at bounding box center [441, 60] width 66 height 30
click at [457, 327] on span "Read a file's content" at bounding box center [430, 328] width 89 height 12
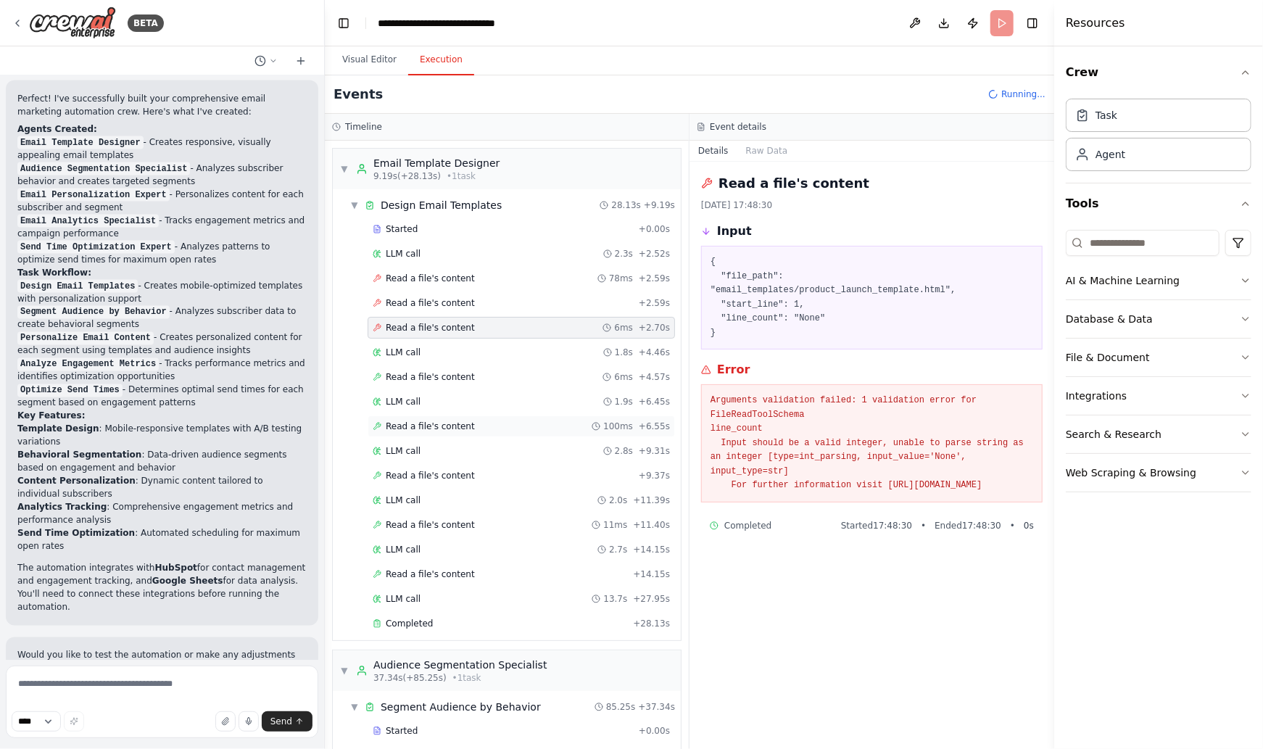
click at [461, 423] on span "Read a file's content" at bounding box center [430, 426] width 89 height 12
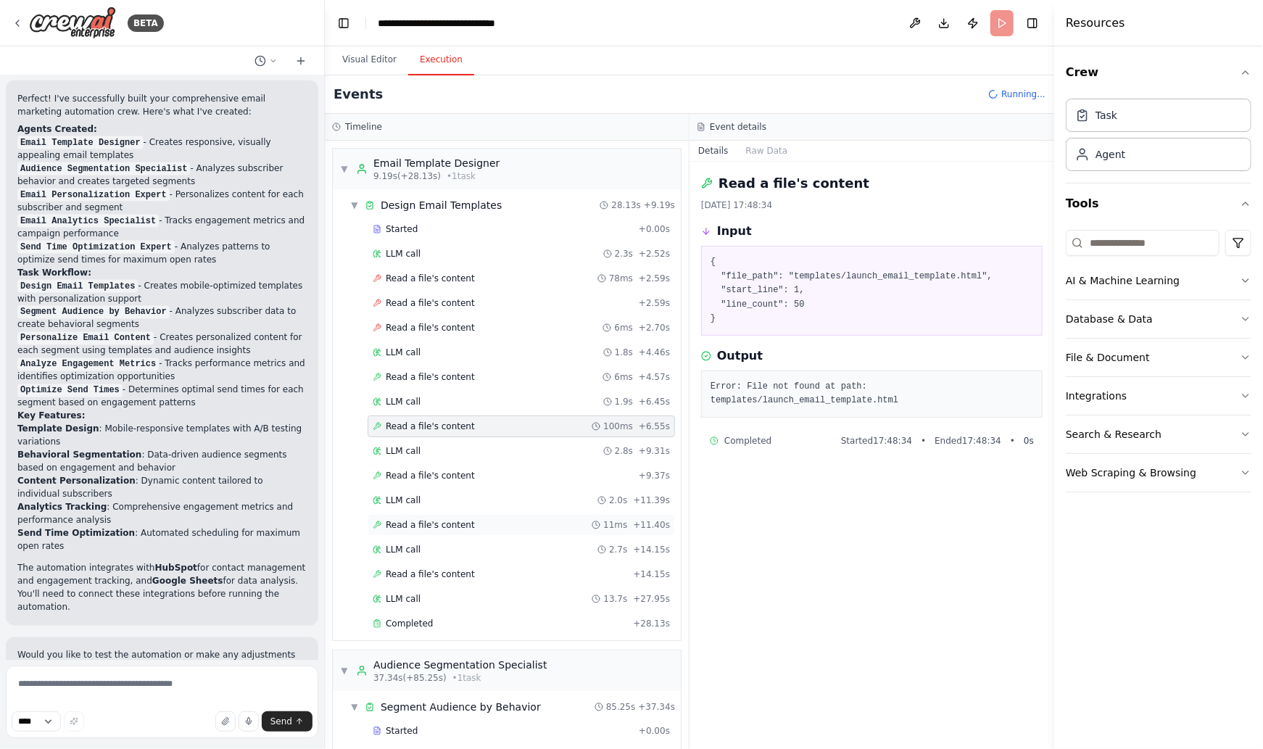
click at [450, 522] on span "Read a file's content" at bounding box center [430, 525] width 89 height 12
click at [444, 568] on span "Read a file's content" at bounding box center [430, 574] width 89 height 12
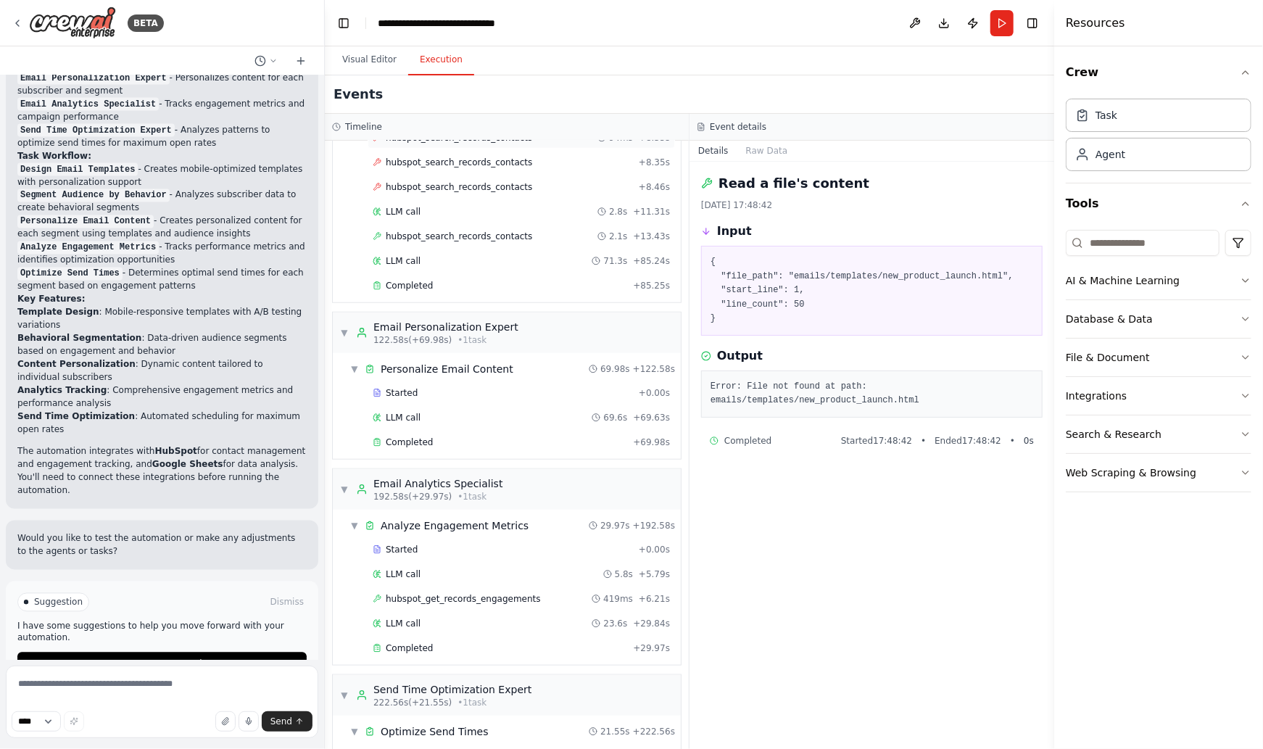
scroll to position [719, 0]
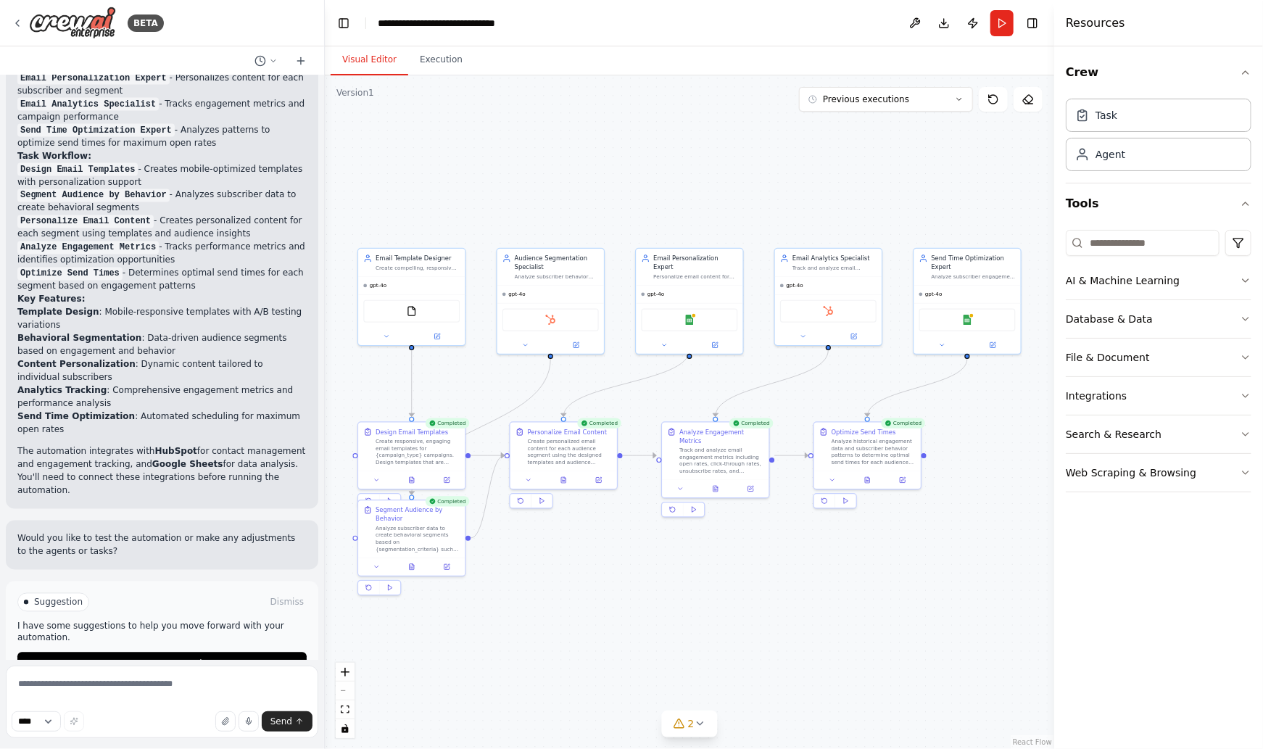
click at [361, 59] on button "Visual Editor" at bounding box center [370, 60] width 78 height 30
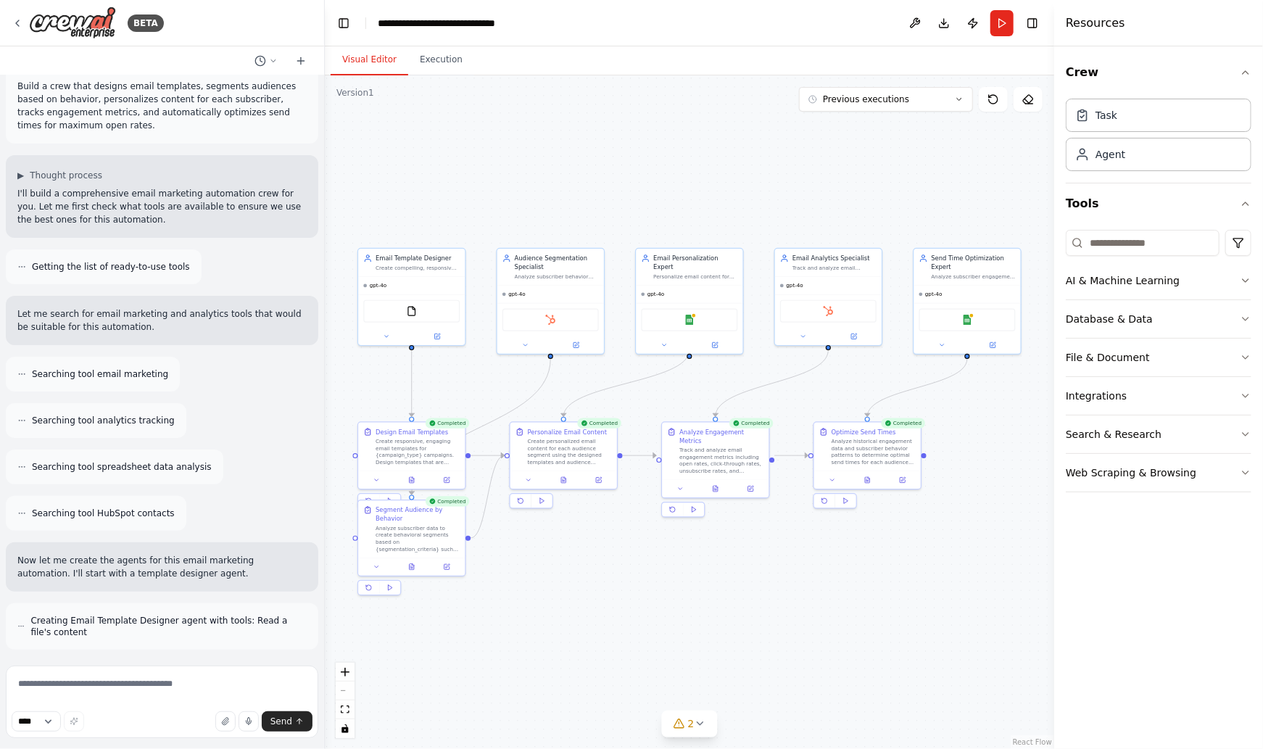
scroll to position [0, 0]
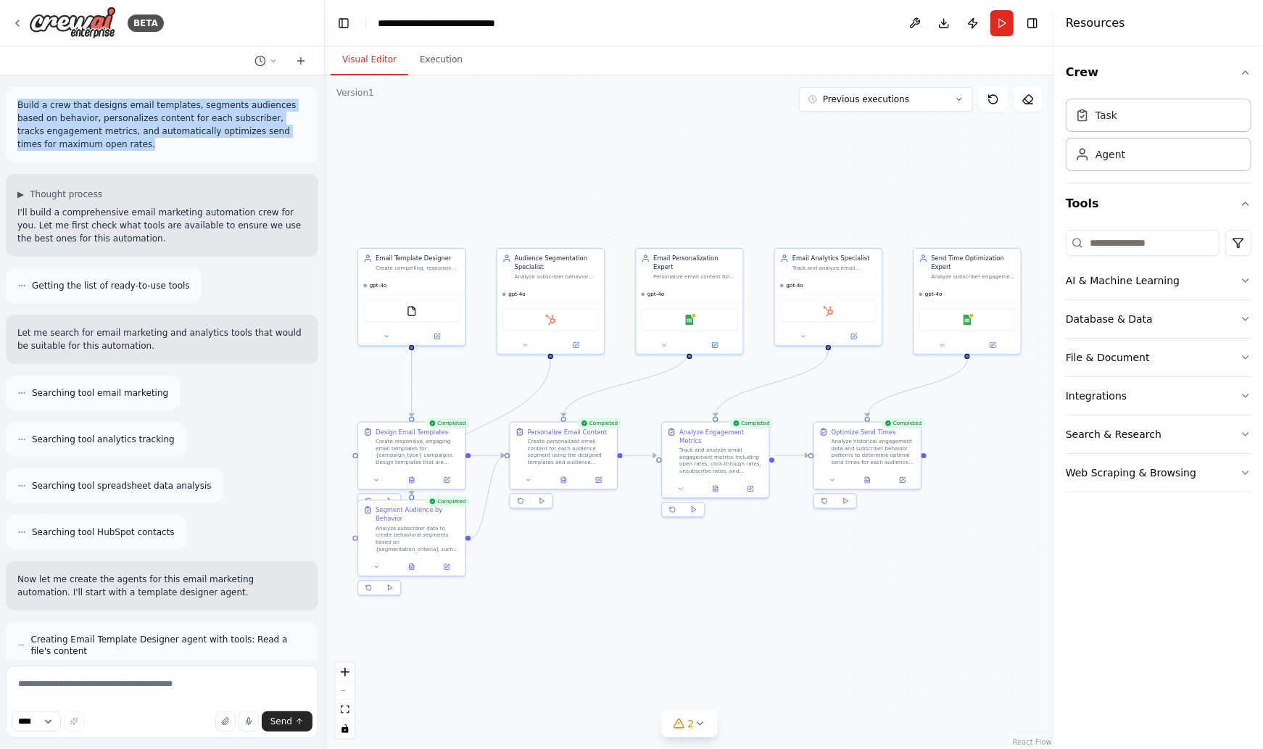
drag, startPoint x: 116, startPoint y: 142, endPoint x: 10, endPoint y: 101, distance: 113.3
click at [10, 101] on div "Build a crew that designs email templates, segments audiences based on behavior…" at bounding box center [162, 124] width 312 height 75
click at [955, 99] on icon at bounding box center [959, 99] width 9 height 9
click at [832, 127] on div "19m ago" at bounding box center [894, 126] width 145 height 12
click at [427, 60] on button "Execution" at bounding box center [441, 60] width 66 height 30
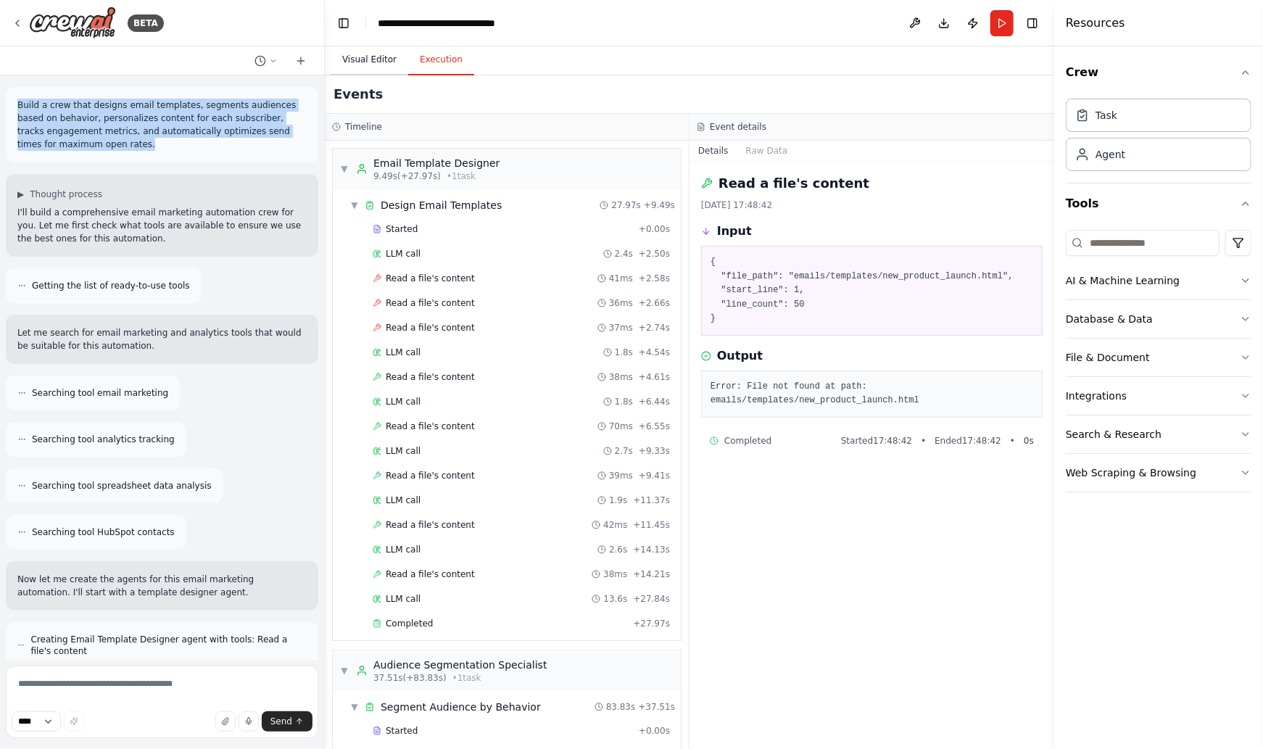
click at [363, 59] on button "Visual Editor" at bounding box center [370, 60] width 78 height 30
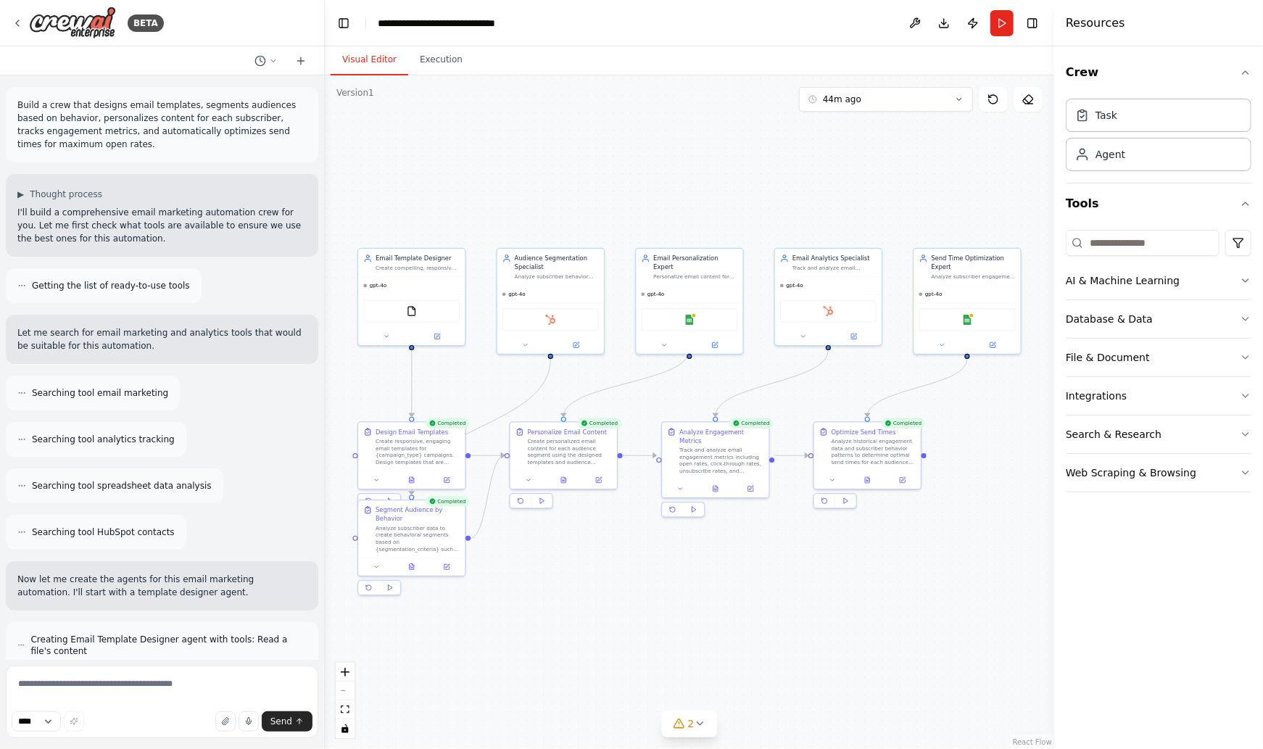
click at [120, 145] on p "Build a crew that designs email templates, segments audiences based on behavior…" at bounding box center [161, 125] width 289 height 52
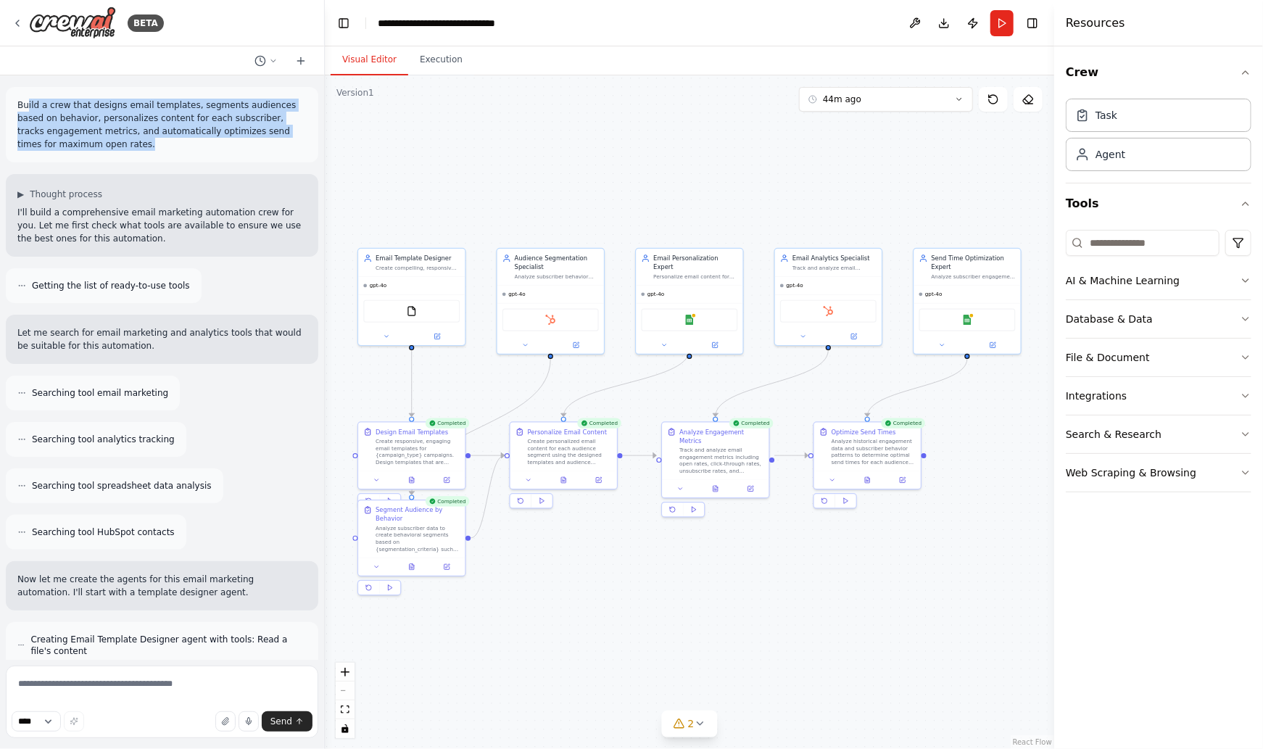
drag, startPoint x: 121, startPoint y: 146, endPoint x: 20, endPoint y: 105, distance: 109.3
click at [28, 106] on p "Build a crew that designs email templates, segments audiences based on behavior…" at bounding box center [161, 125] width 289 height 52
click at [199, 149] on p "Build a crew that designs email templates, segments audiences based on behavior…" at bounding box center [161, 125] width 289 height 52
drag, startPoint x: 191, startPoint y: 149, endPoint x: 10, endPoint y: 103, distance: 186.4
click at [11, 103] on div "Build a crew that designs email templates, segments audiences based on behavior…" at bounding box center [162, 124] width 312 height 75
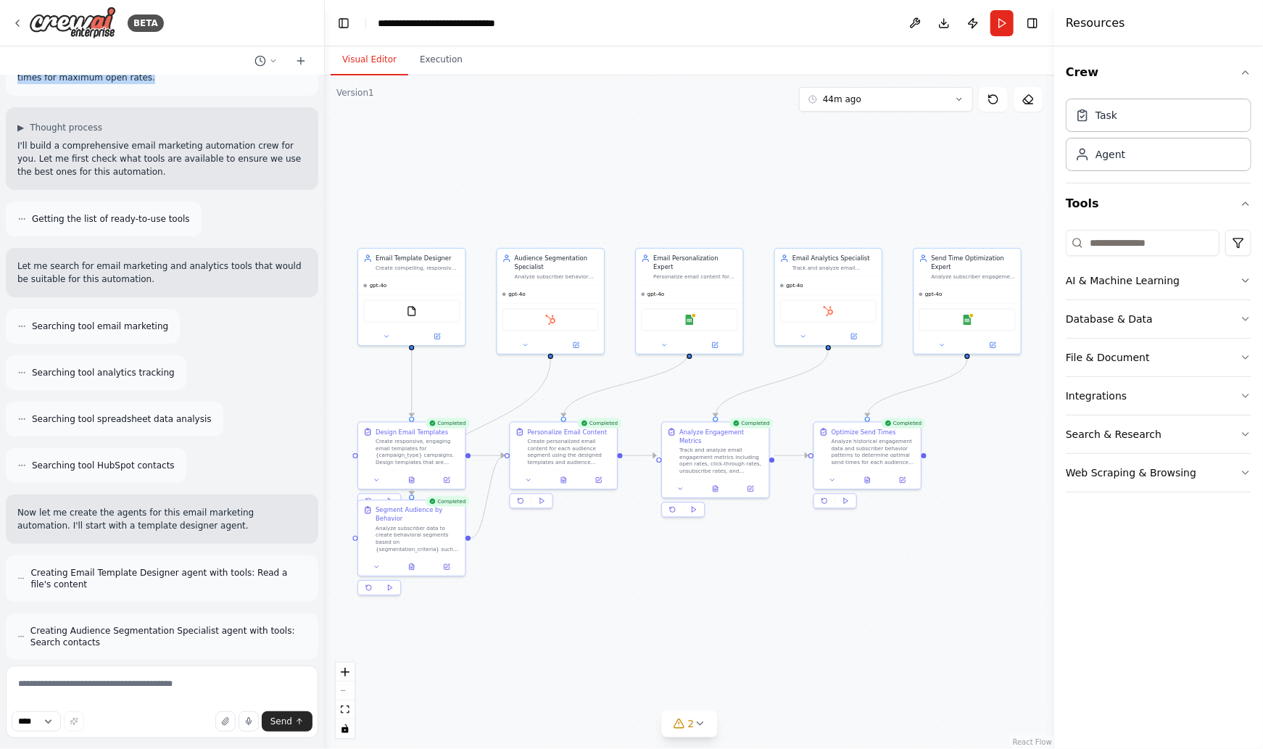
scroll to position [72, 0]
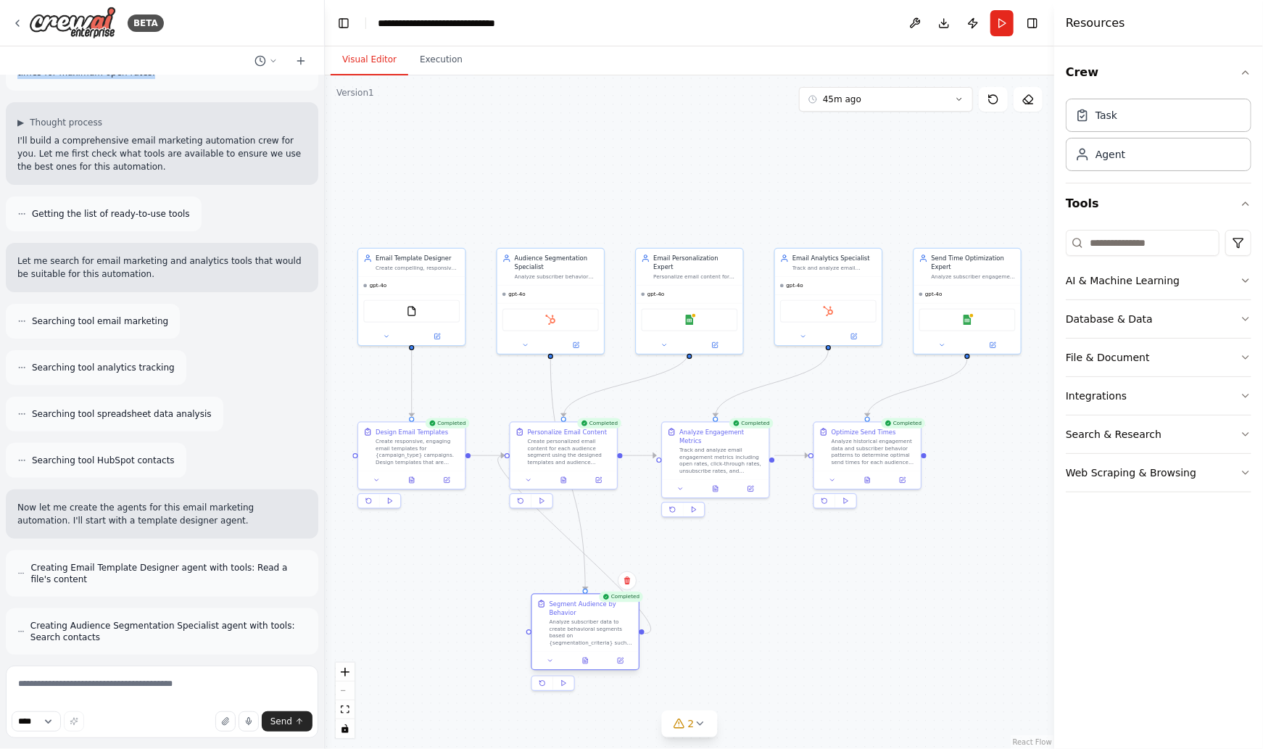
drag, startPoint x: 428, startPoint y: 540, endPoint x: 604, endPoint y: 637, distance: 200.5
click at [604, 637] on div "Analyze subscriber data to create behavioral segments based on {segmentation_cr…" at bounding box center [591, 632] width 84 height 28
click at [993, 101] on icon at bounding box center [993, 100] width 12 height 12
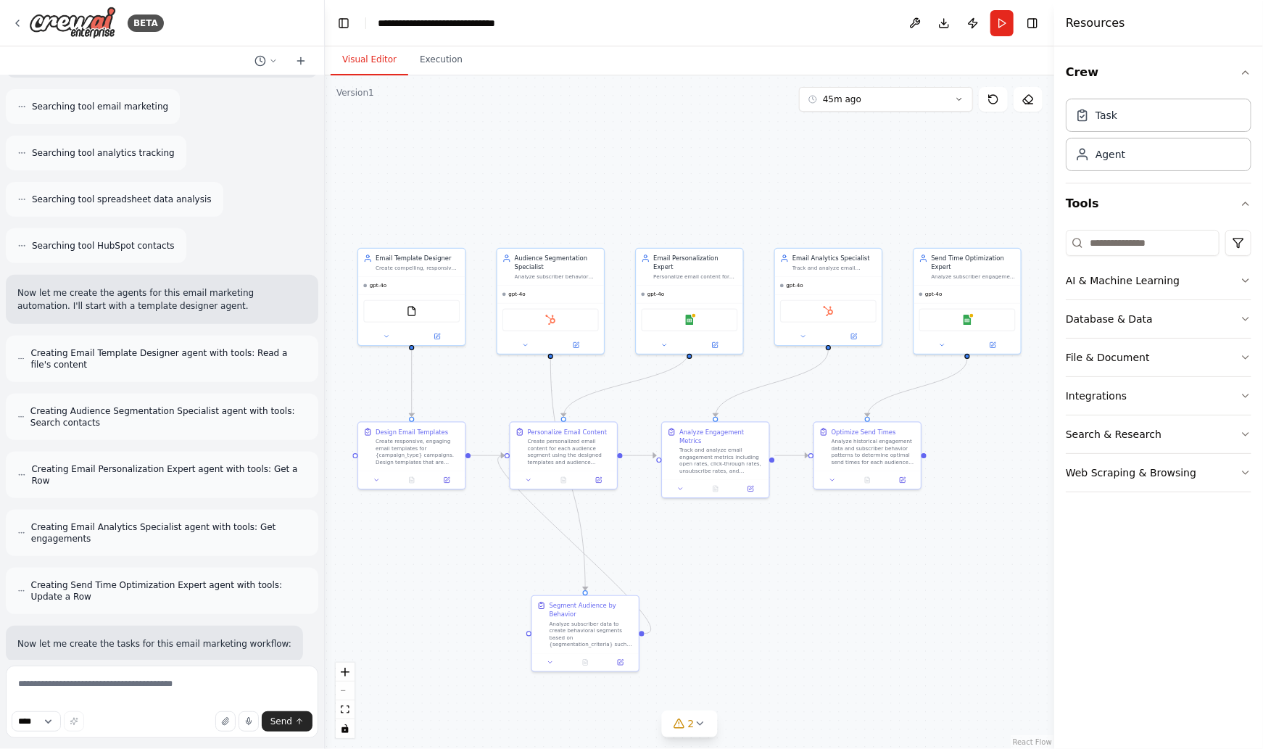
scroll to position [288, 0]
click at [440, 334] on icon at bounding box center [436, 334] width 7 height 7
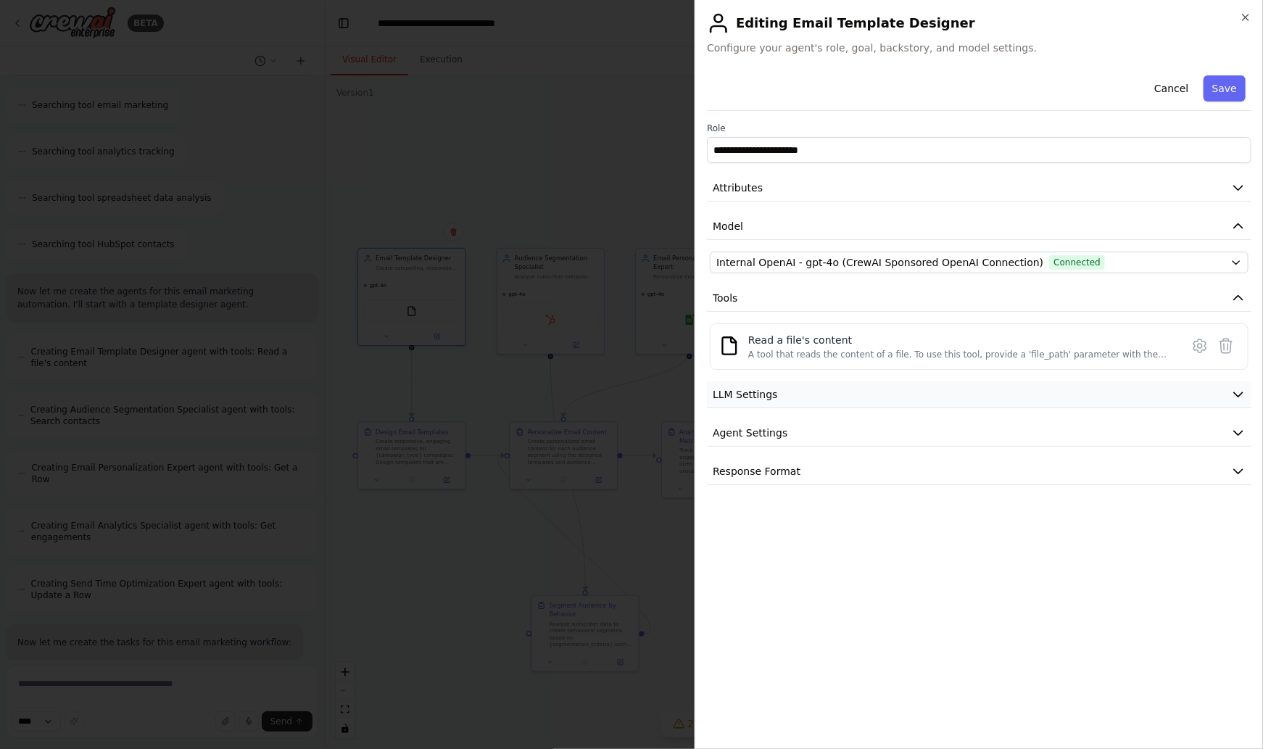
click at [1230, 393] on button "LLM Settings" at bounding box center [979, 394] width 544 height 27
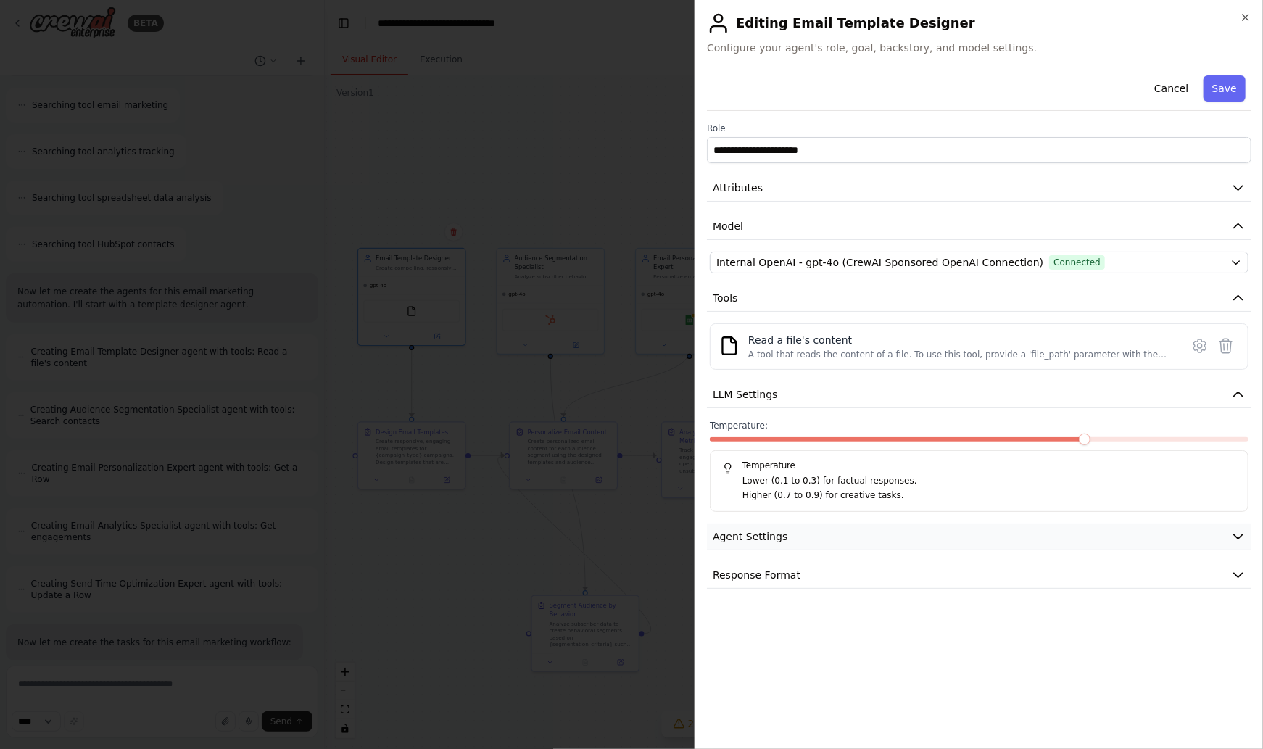
click at [1242, 533] on icon "button" at bounding box center [1238, 536] width 14 height 14
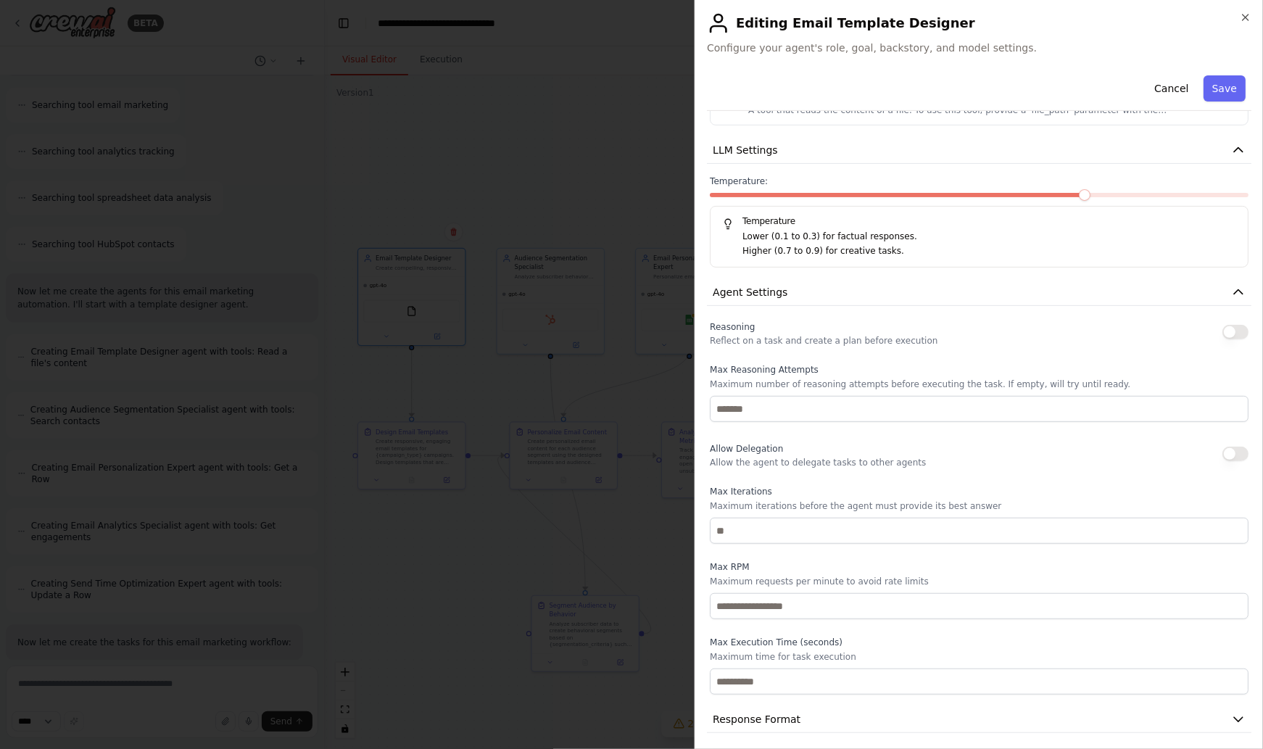
scroll to position [249, 0]
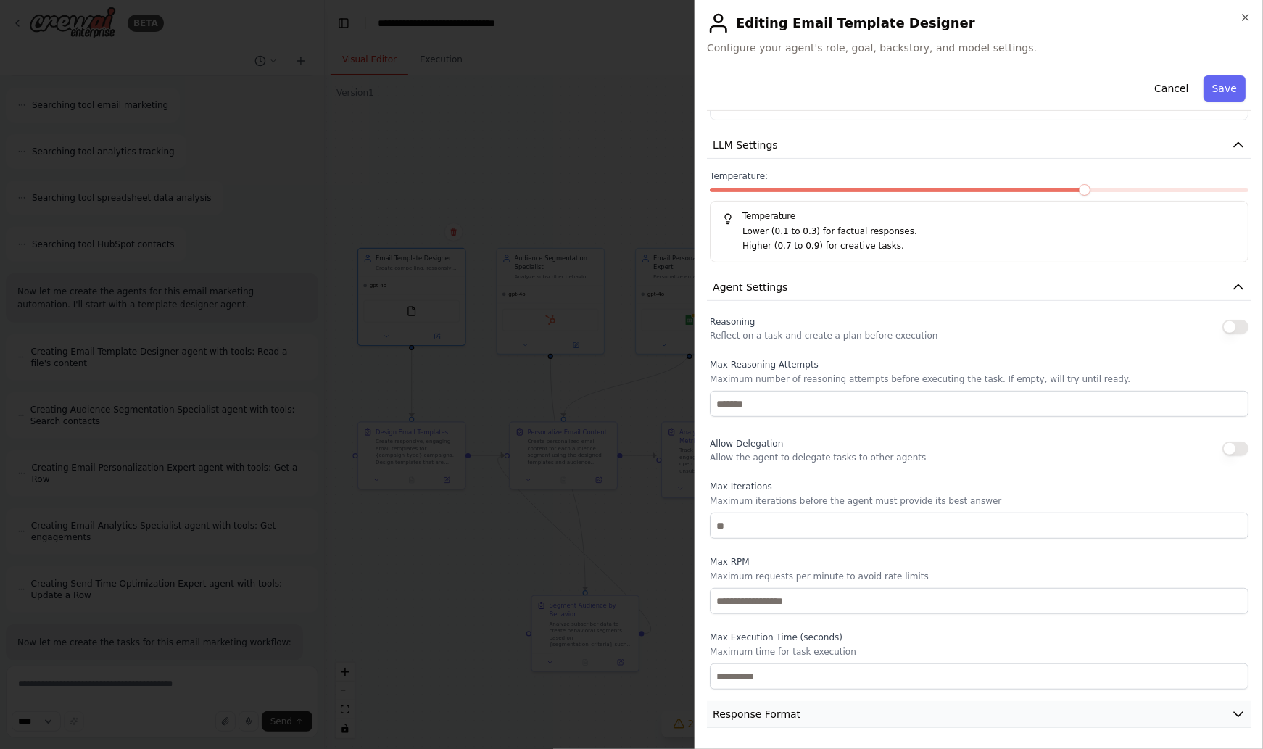
click at [1227, 708] on button "Response Format" at bounding box center [979, 714] width 544 height 27
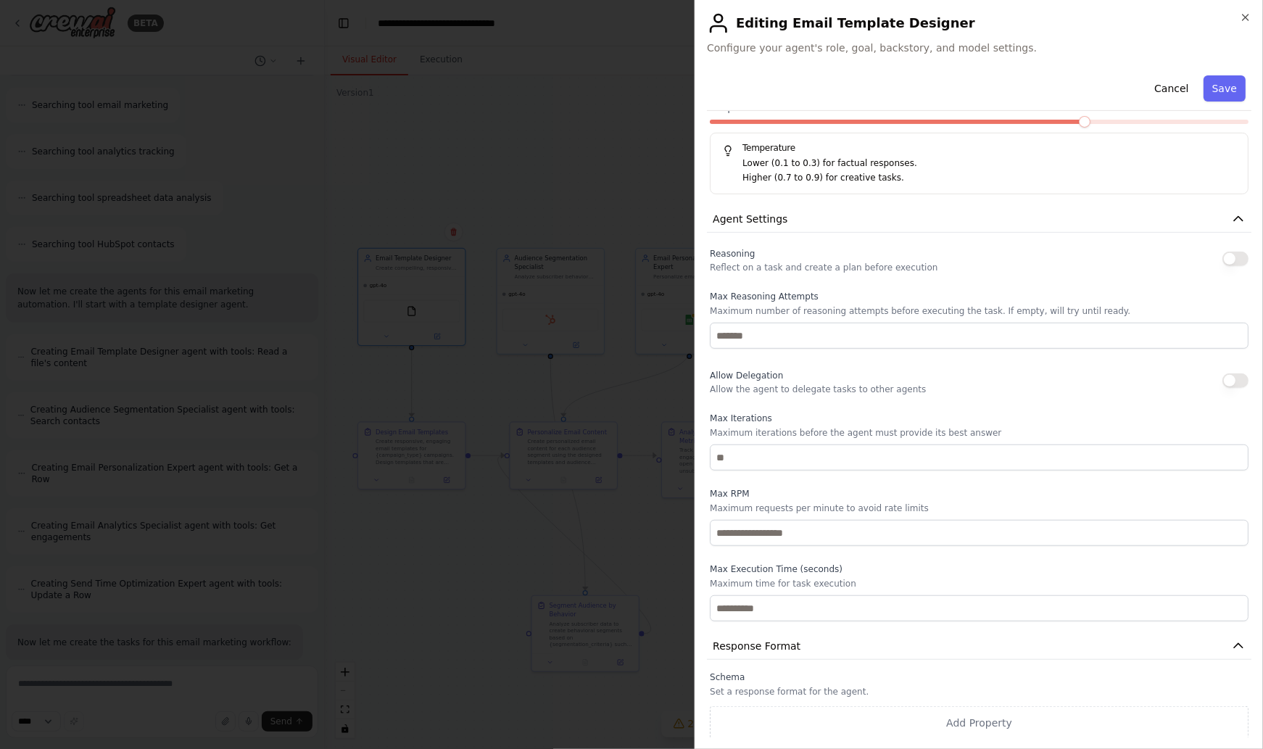
scroll to position [0, 0]
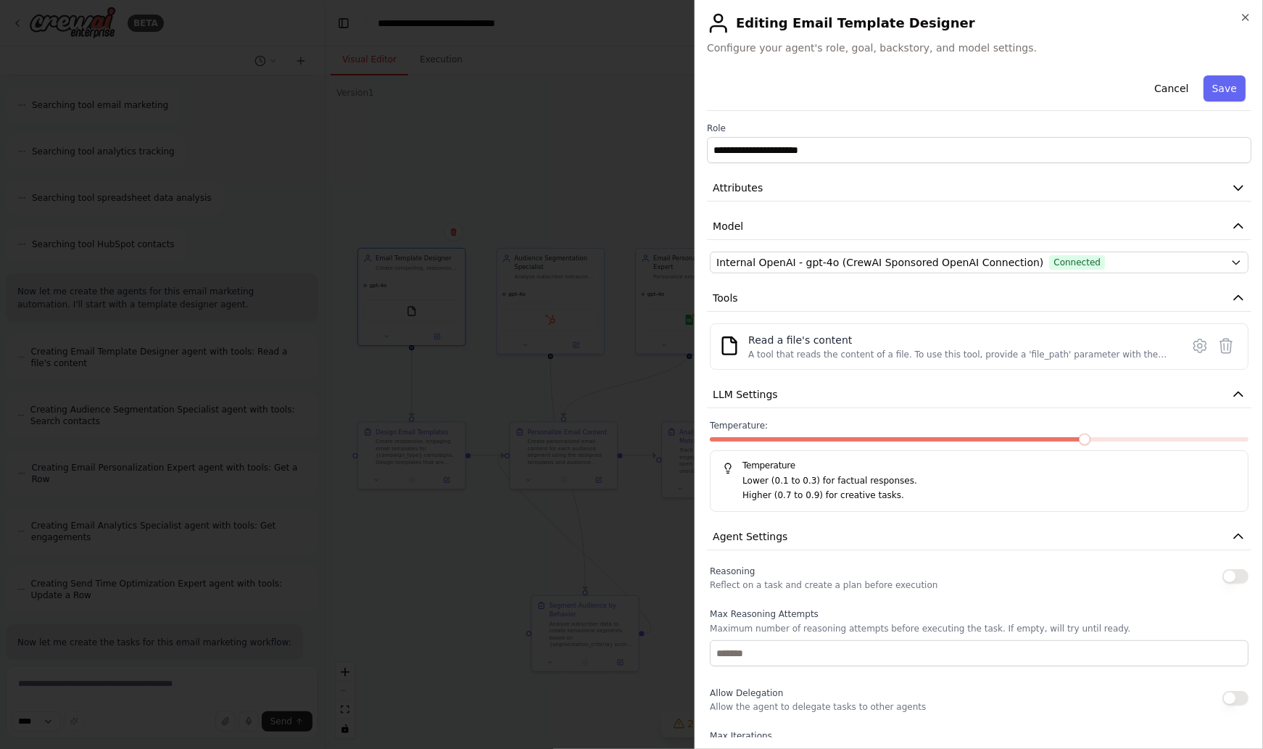
click at [1253, 17] on div "**********" at bounding box center [978, 374] width 568 height 749
click at [1245, 19] on icon "button" at bounding box center [1245, 18] width 12 height 12
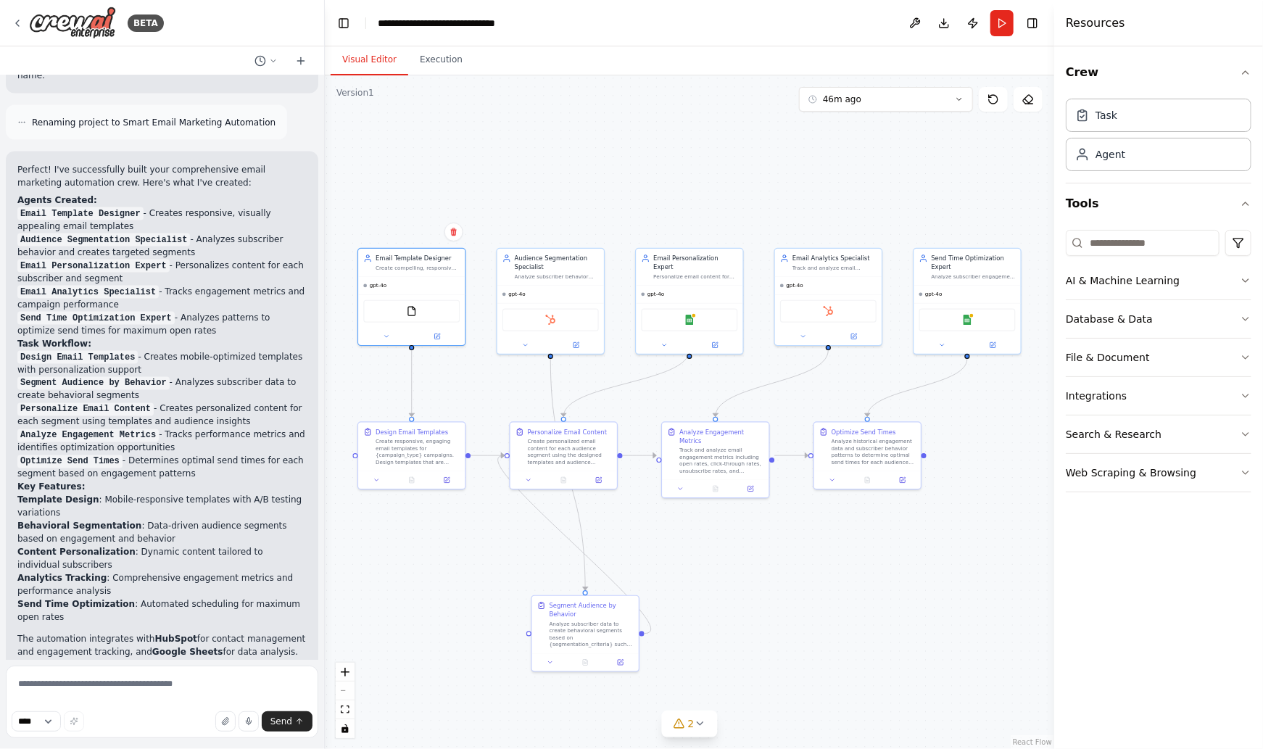
scroll to position [1469, 0]
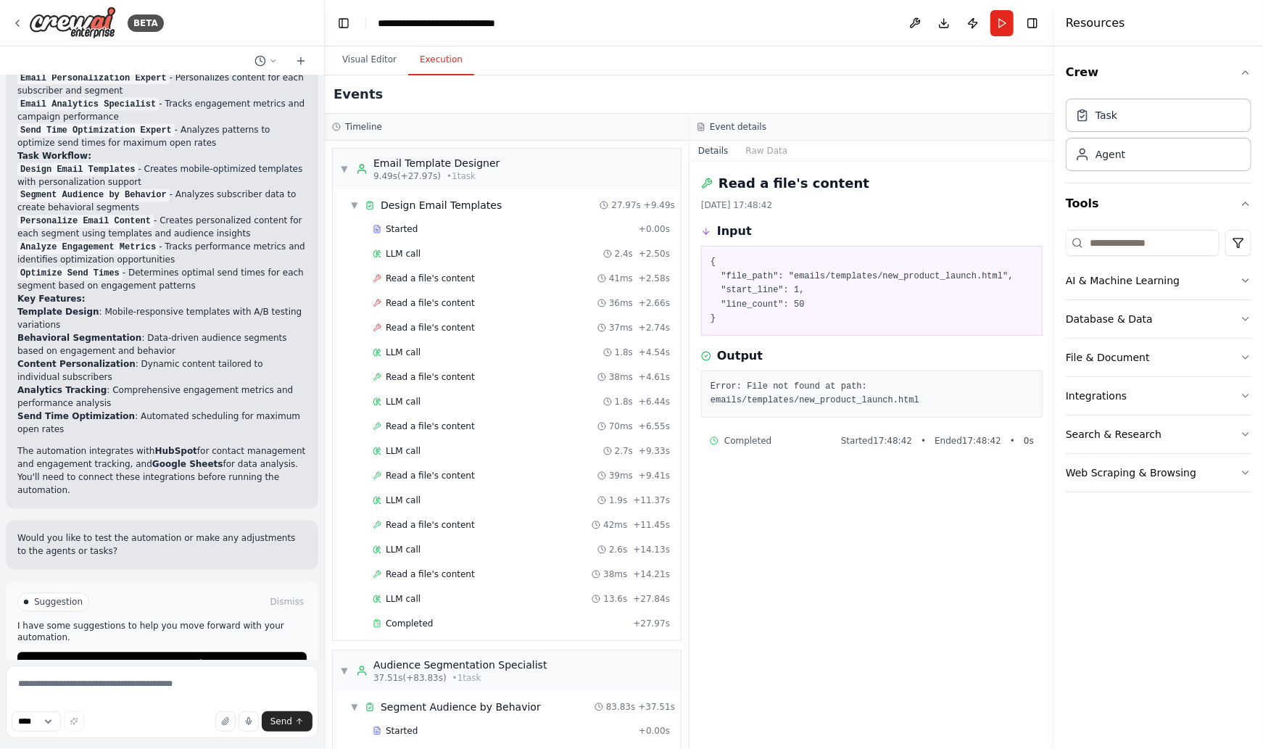
click at [436, 65] on button "Execution" at bounding box center [441, 60] width 66 height 30
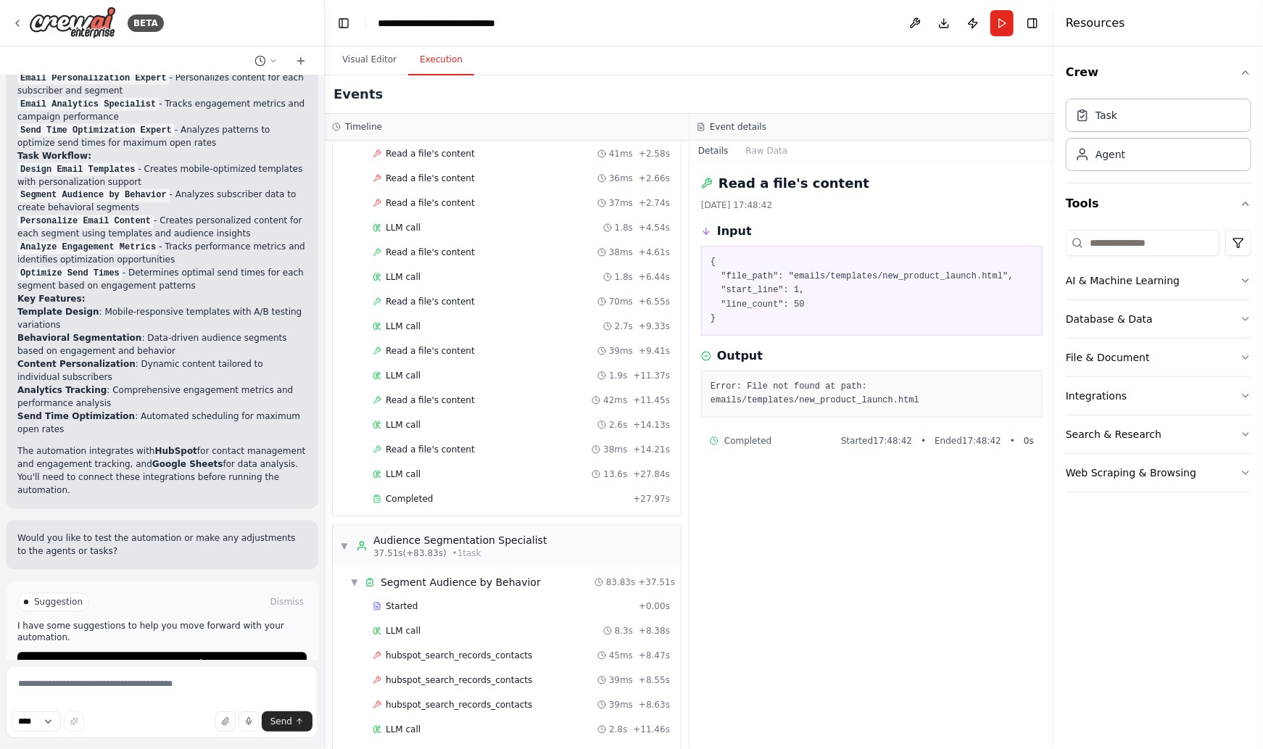
scroll to position [0, 0]
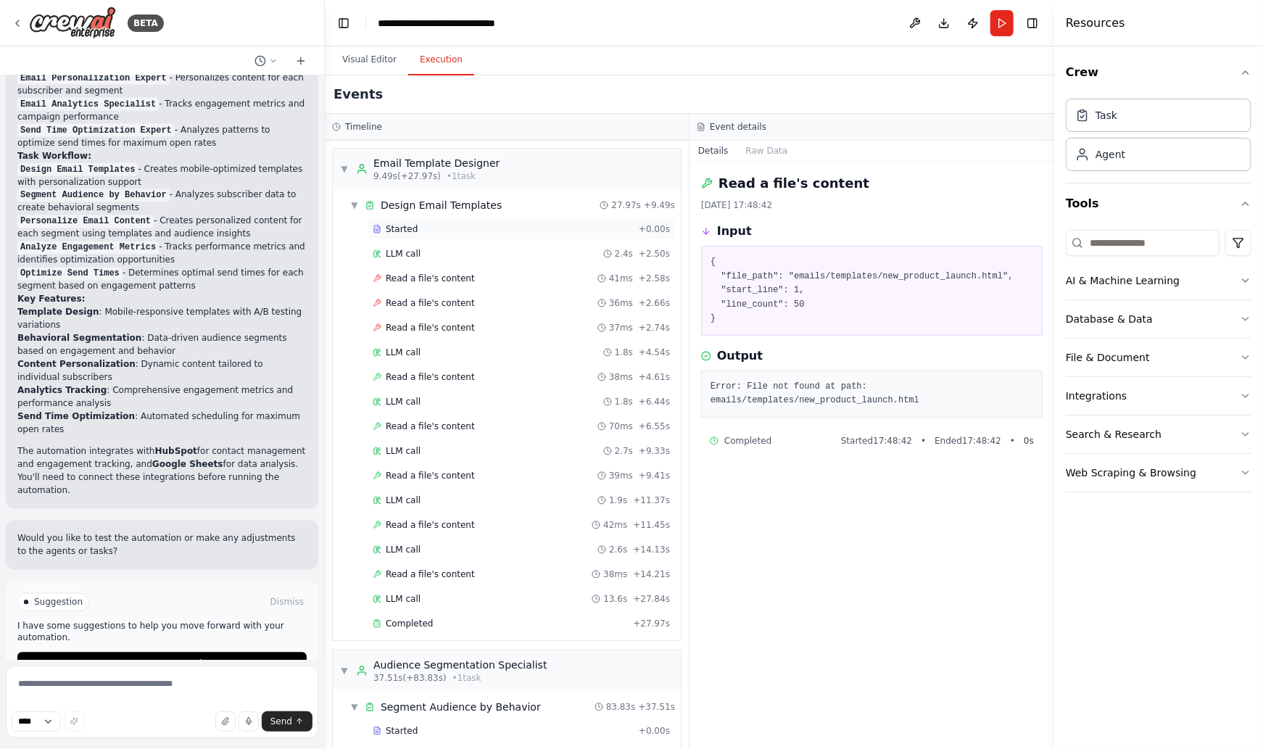
click at [451, 223] on div "Started" at bounding box center [503, 229] width 260 height 12
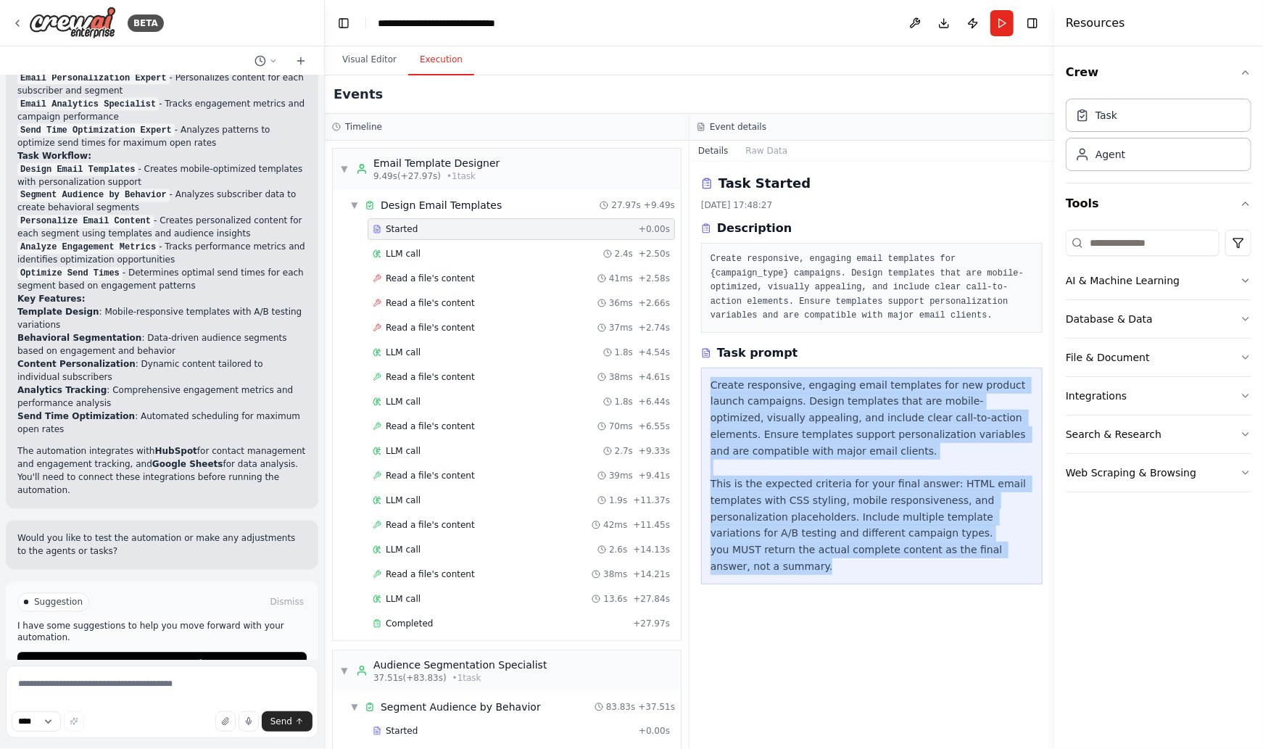
drag, startPoint x: 711, startPoint y: 381, endPoint x: 839, endPoint y: 546, distance: 208.6
click at [805, 573] on div "Create responsive, engaging email templates for new product launch campaigns. D…" at bounding box center [871, 476] width 323 height 198
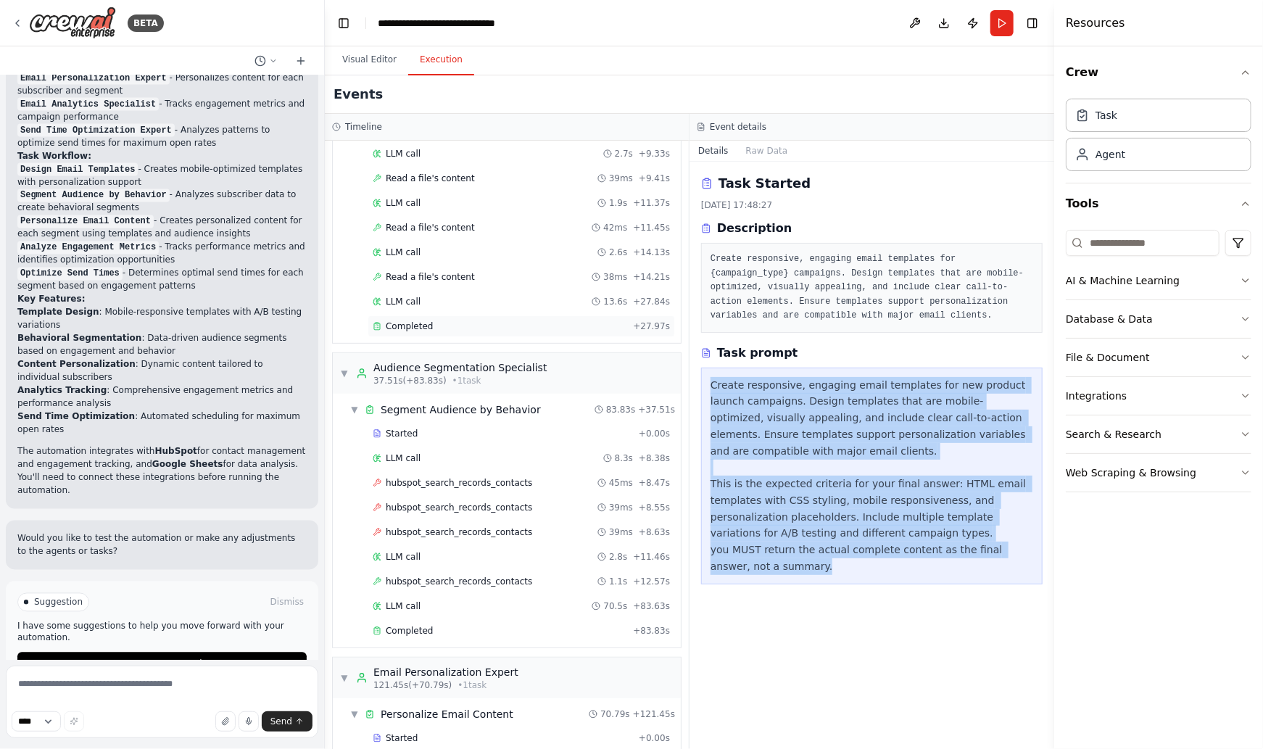
scroll to position [283, 0]
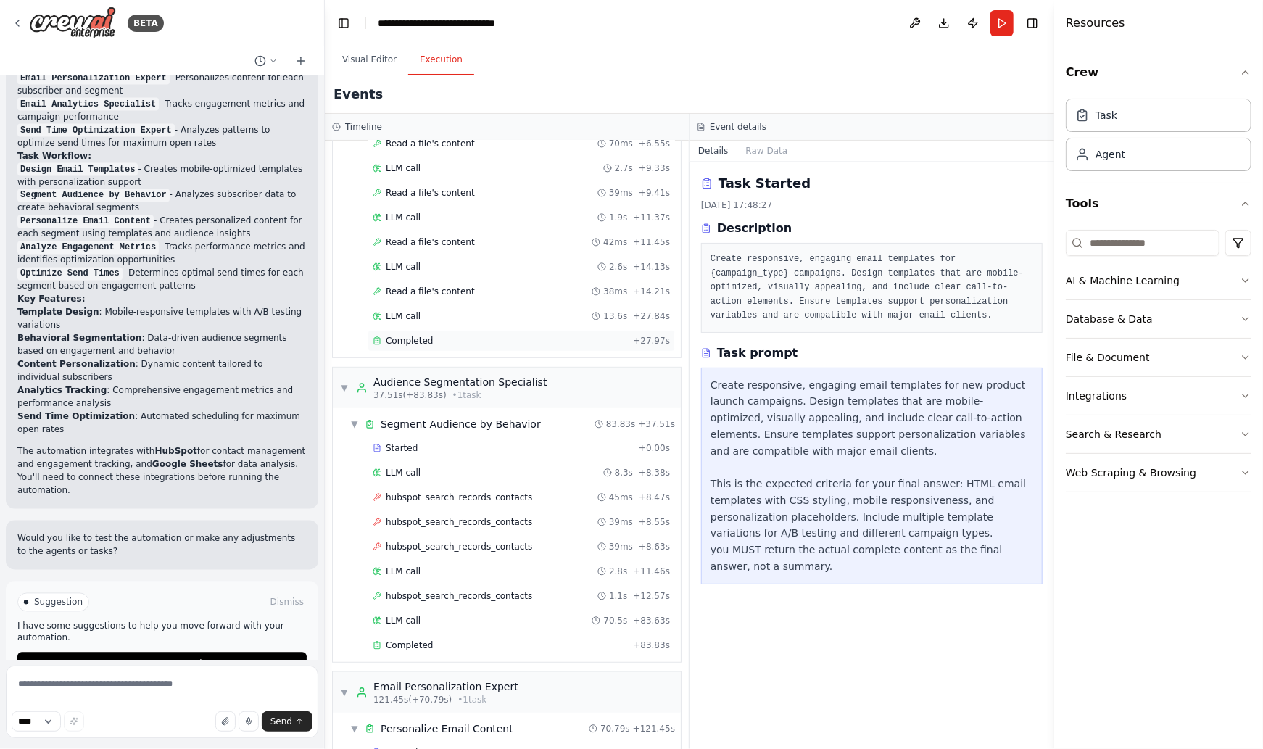
click at [413, 337] on span "Completed" at bounding box center [409, 341] width 47 height 12
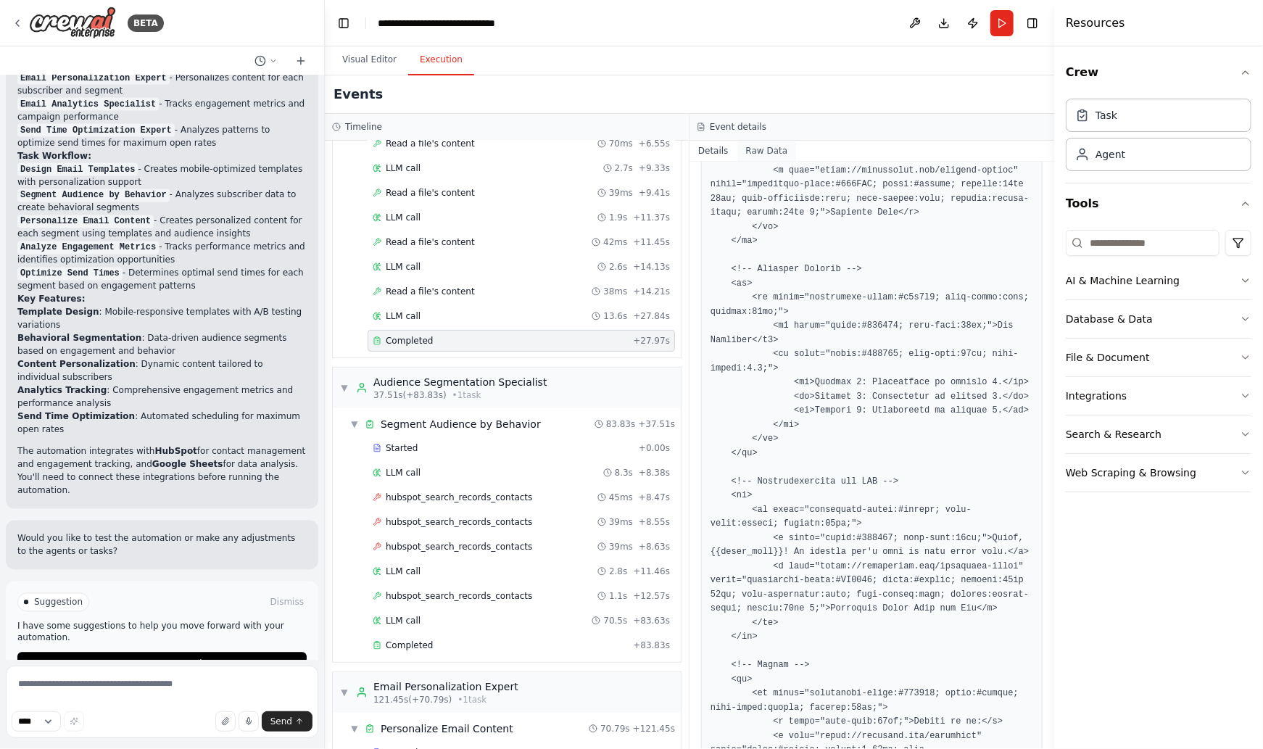
scroll to position [439, 0]
click at [760, 149] on button "Raw Data" at bounding box center [766, 151] width 59 height 20
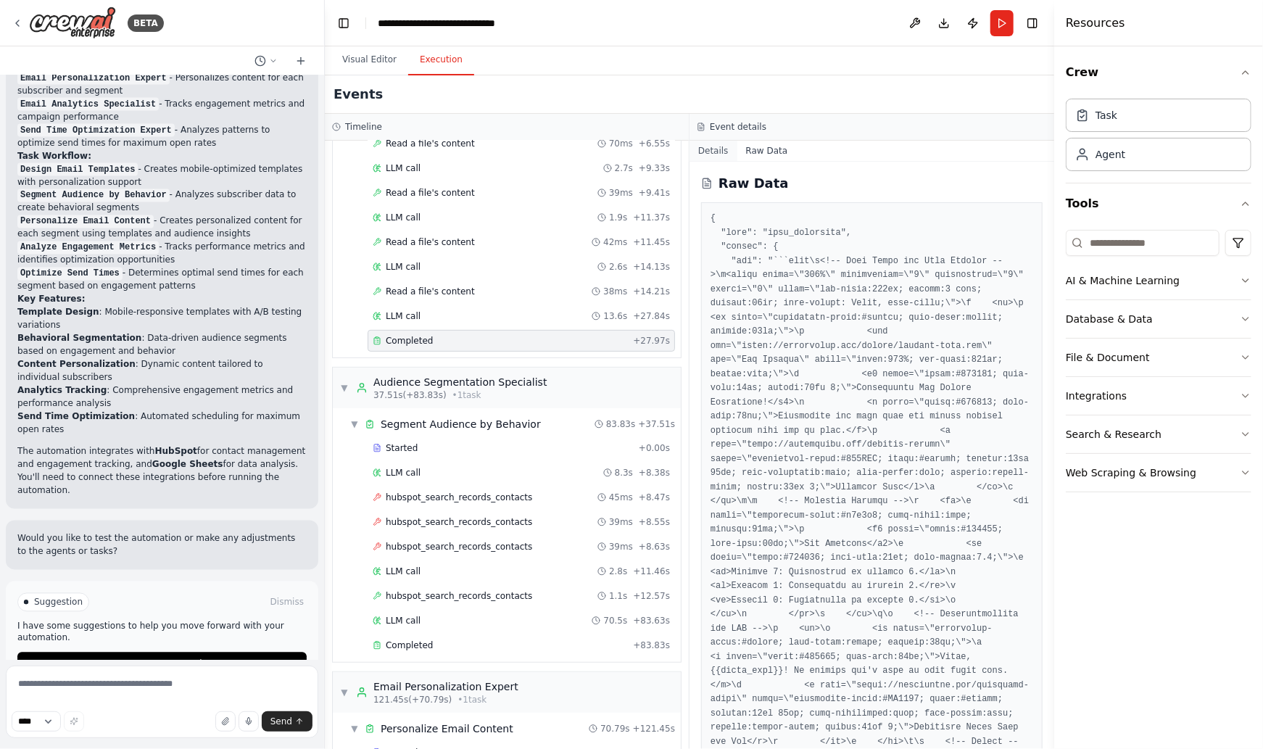
click at [713, 148] on button "Details" at bounding box center [713, 151] width 48 height 20
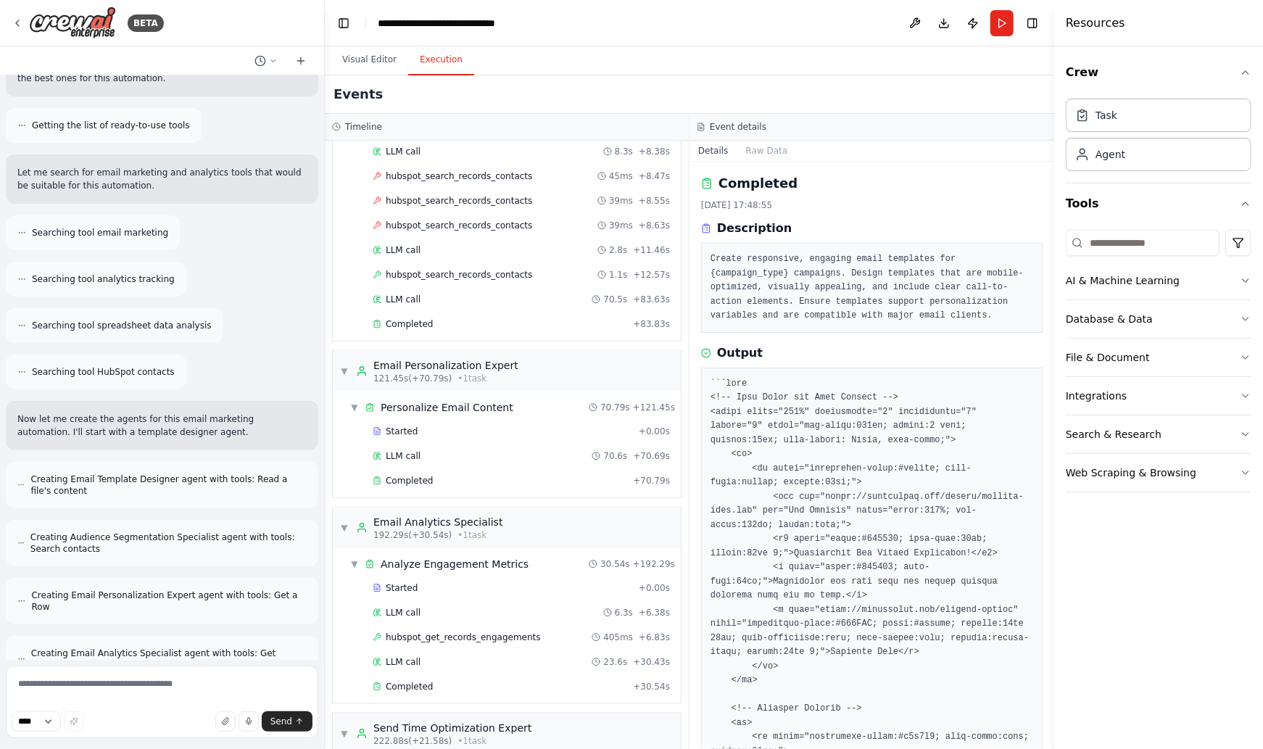
scroll to position [0, 0]
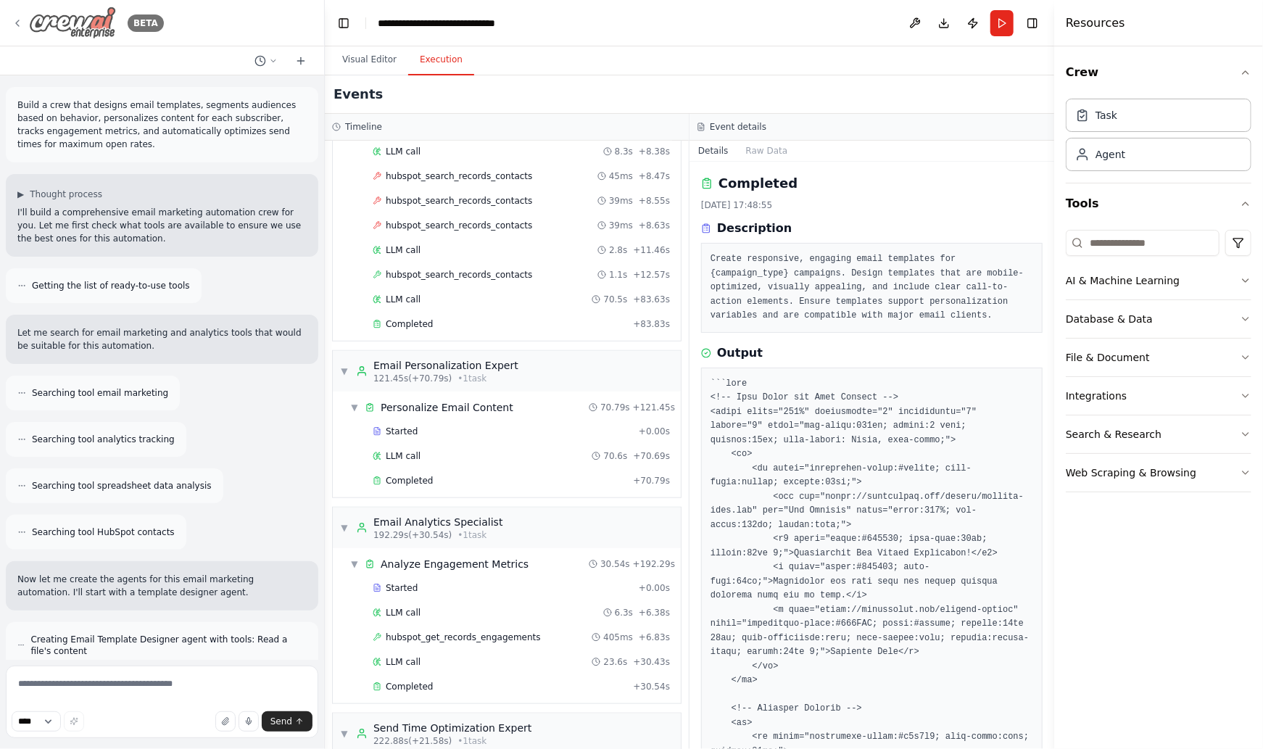
click at [24, 26] on div "BETA" at bounding box center [88, 23] width 152 height 33
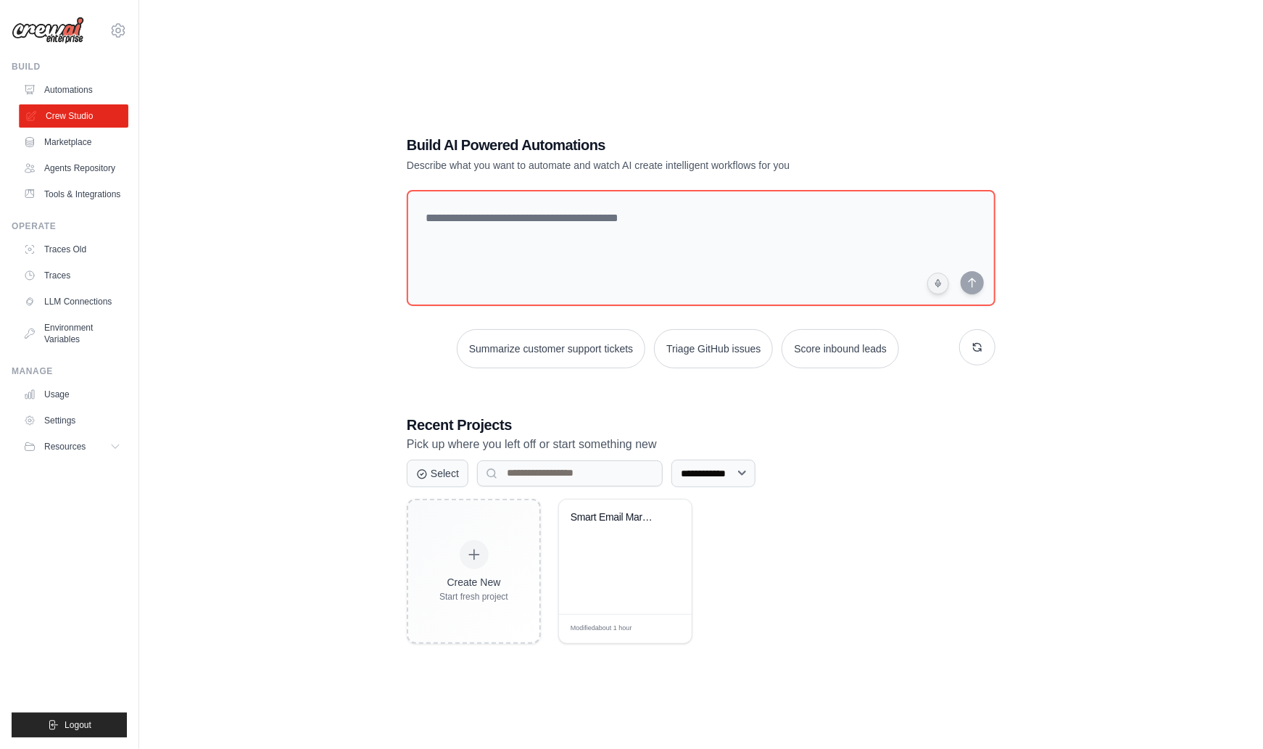
click at [79, 114] on link "Crew Studio" at bounding box center [73, 115] width 109 height 23
click at [465, 218] on textarea at bounding box center [701, 247] width 594 height 117
click at [62, 142] on link "Marketplace" at bounding box center [73, 141] width 109 height 23
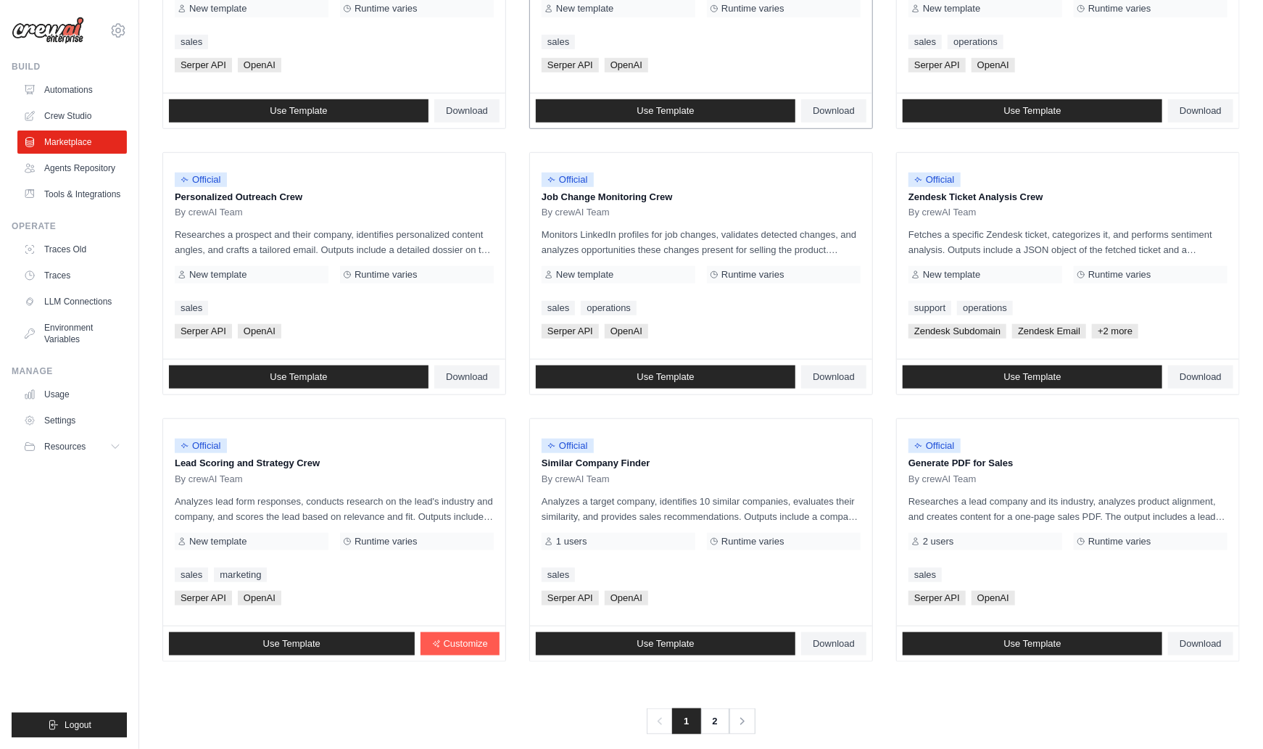
scroll to position [592, 0]
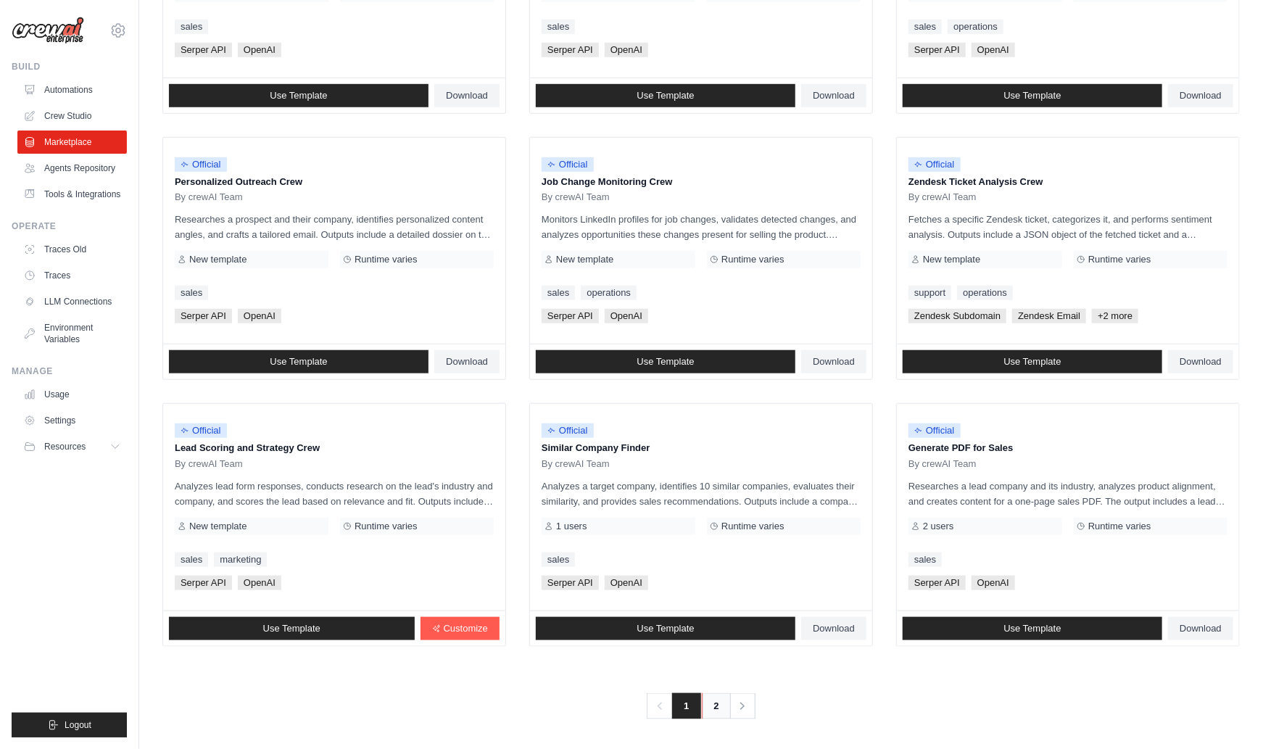
click at [715, 707] on link "2" at bounding box center [716, 706] width 29 height 26
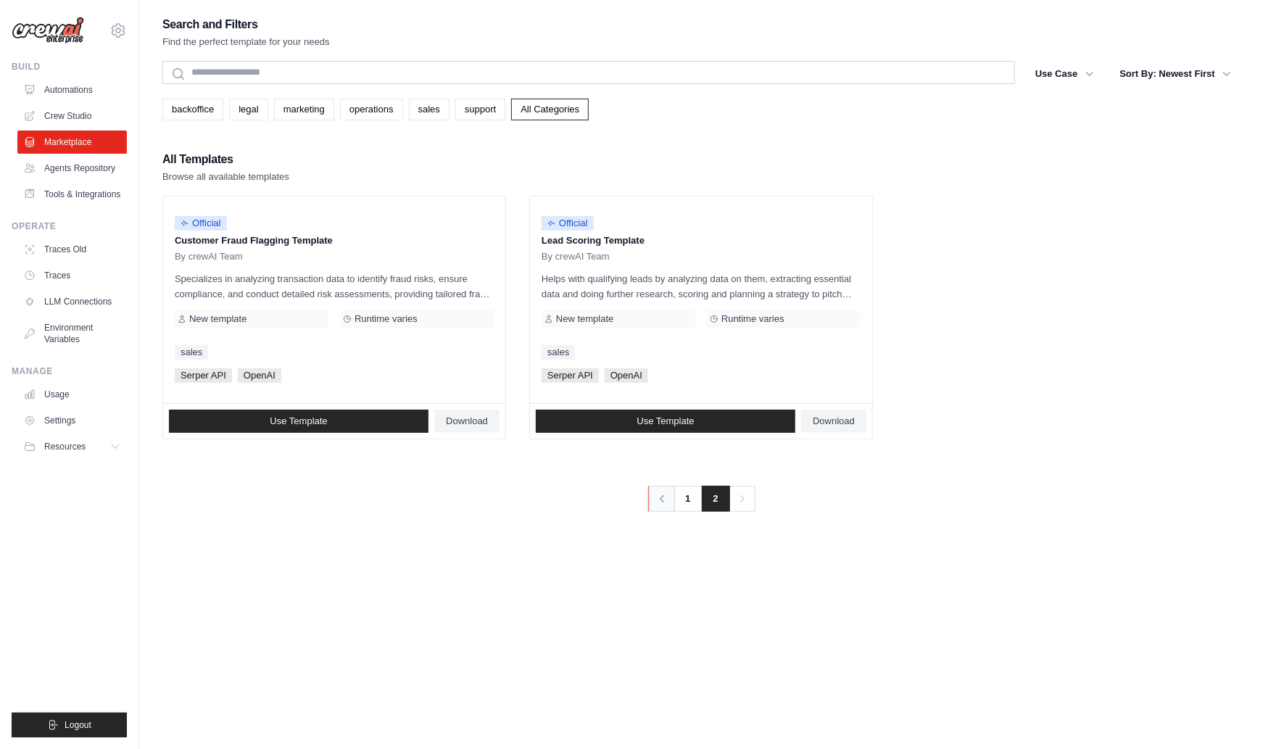
click at [666, 499] on icon "Pagination" at bounding box center [662, 498] width 14 height 14
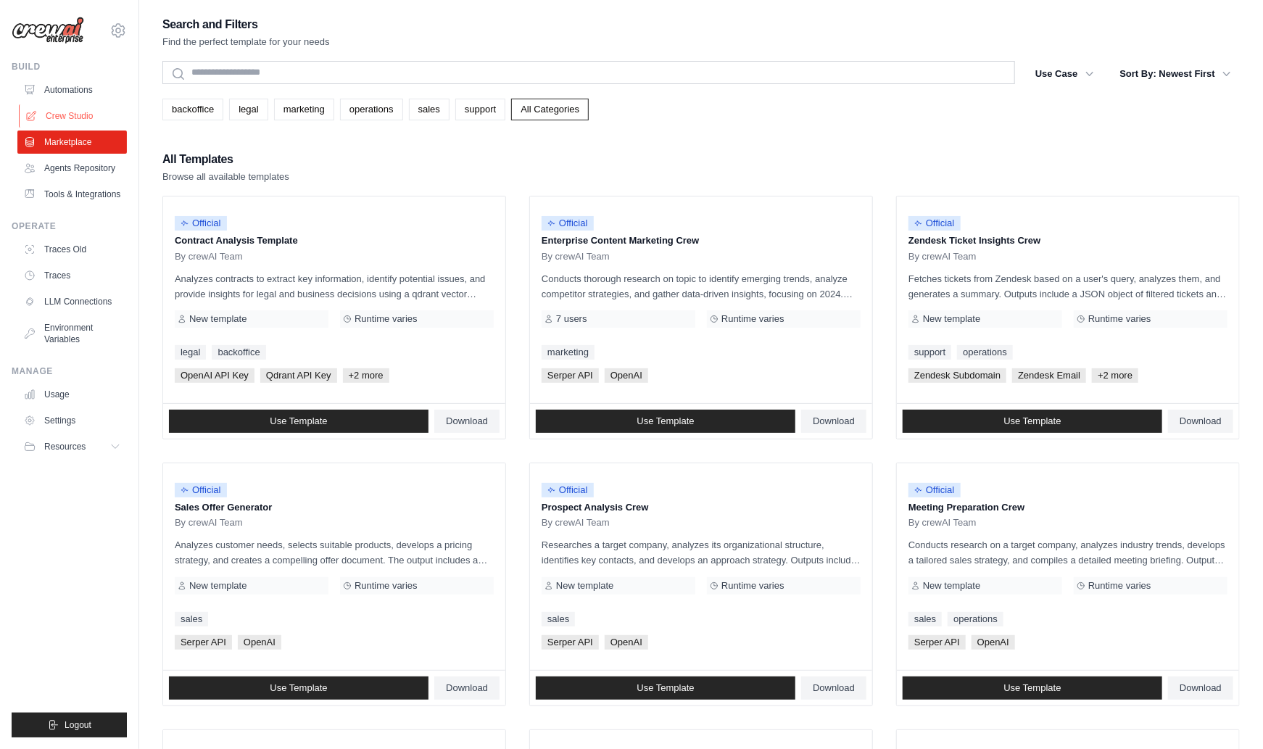
click at [81, 110] on link "Crew Studio" at bounding box center [73, 115] width 109 height 23
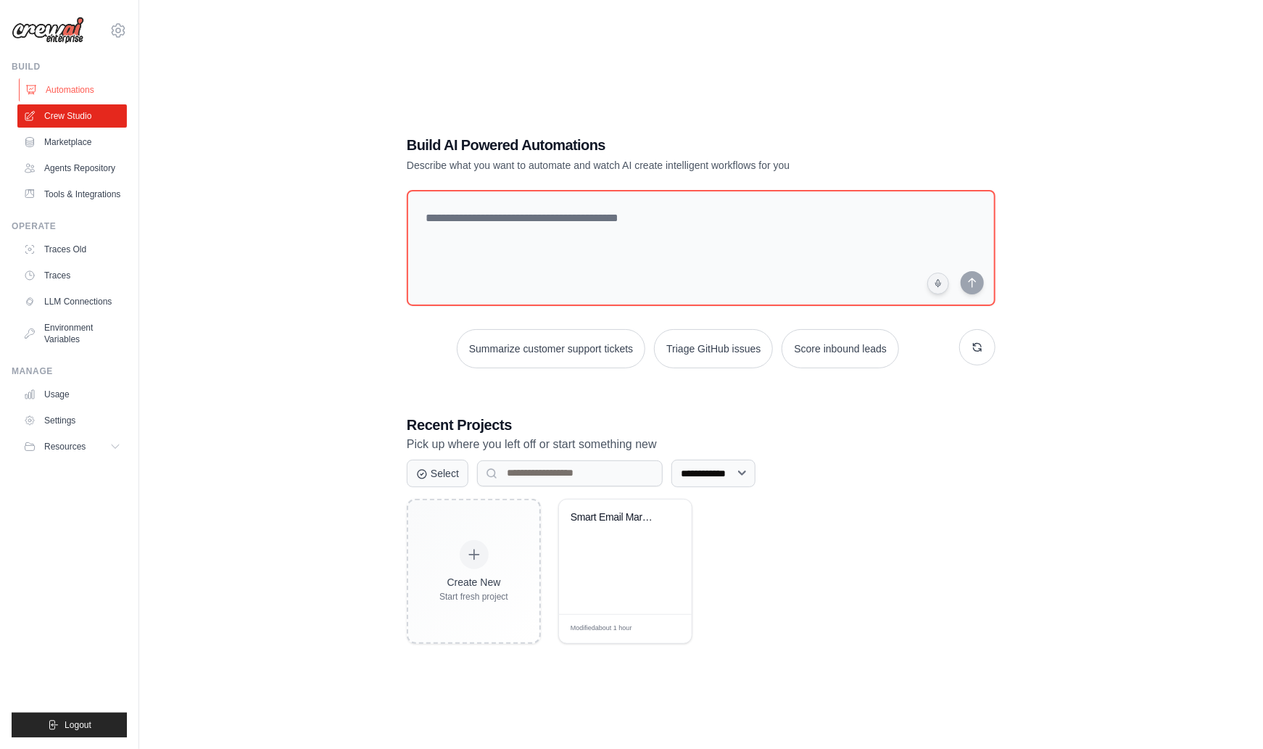
click at [58, 84] on link "Automations" at bounding box center [73, 89] width 109 height 23
